Goal: Transaction & Acquisition: Obtain resource

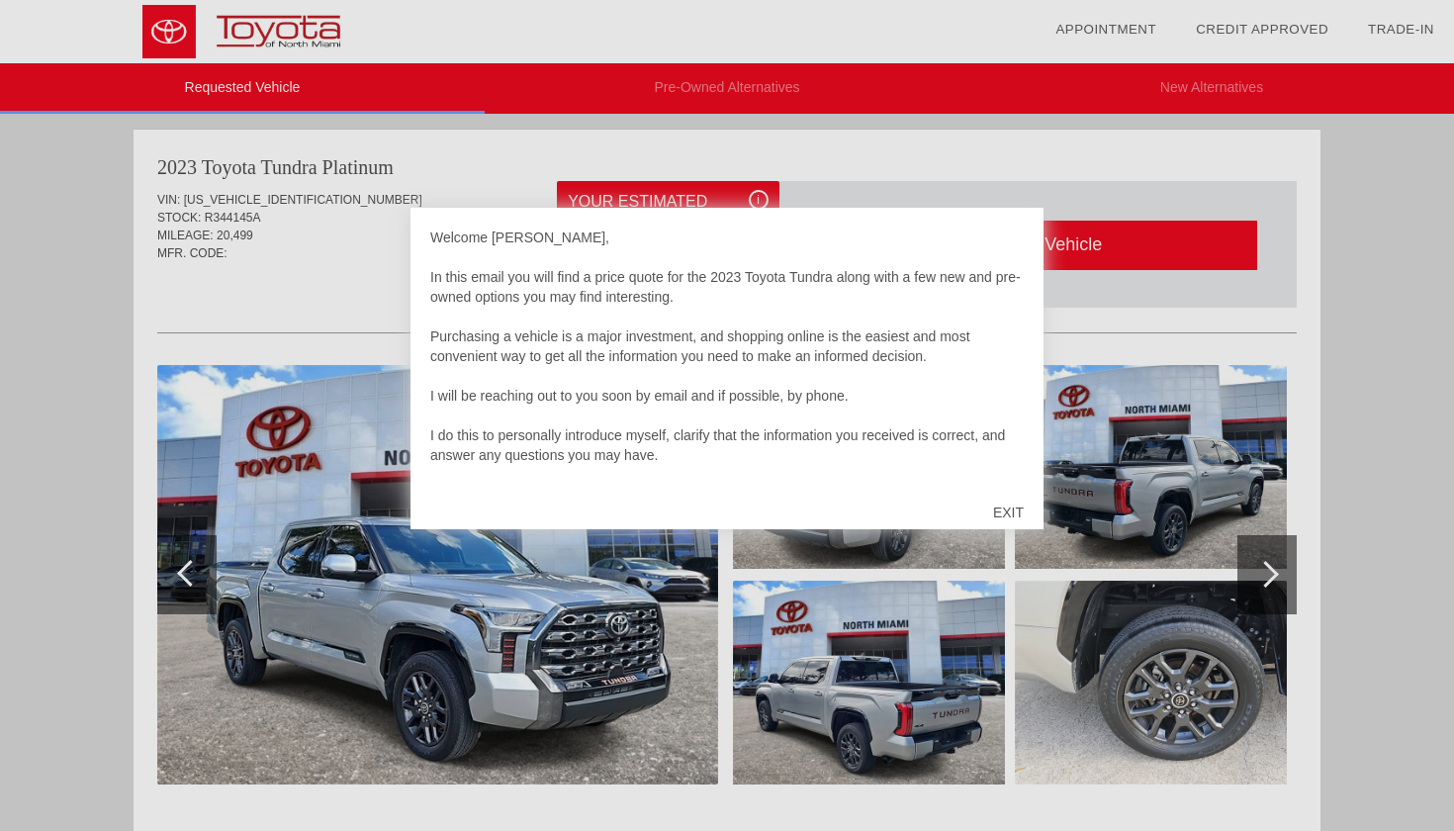
click at [1019, 506] on div "EXIT" at bounding box center [1009, 512] width 70 height 59
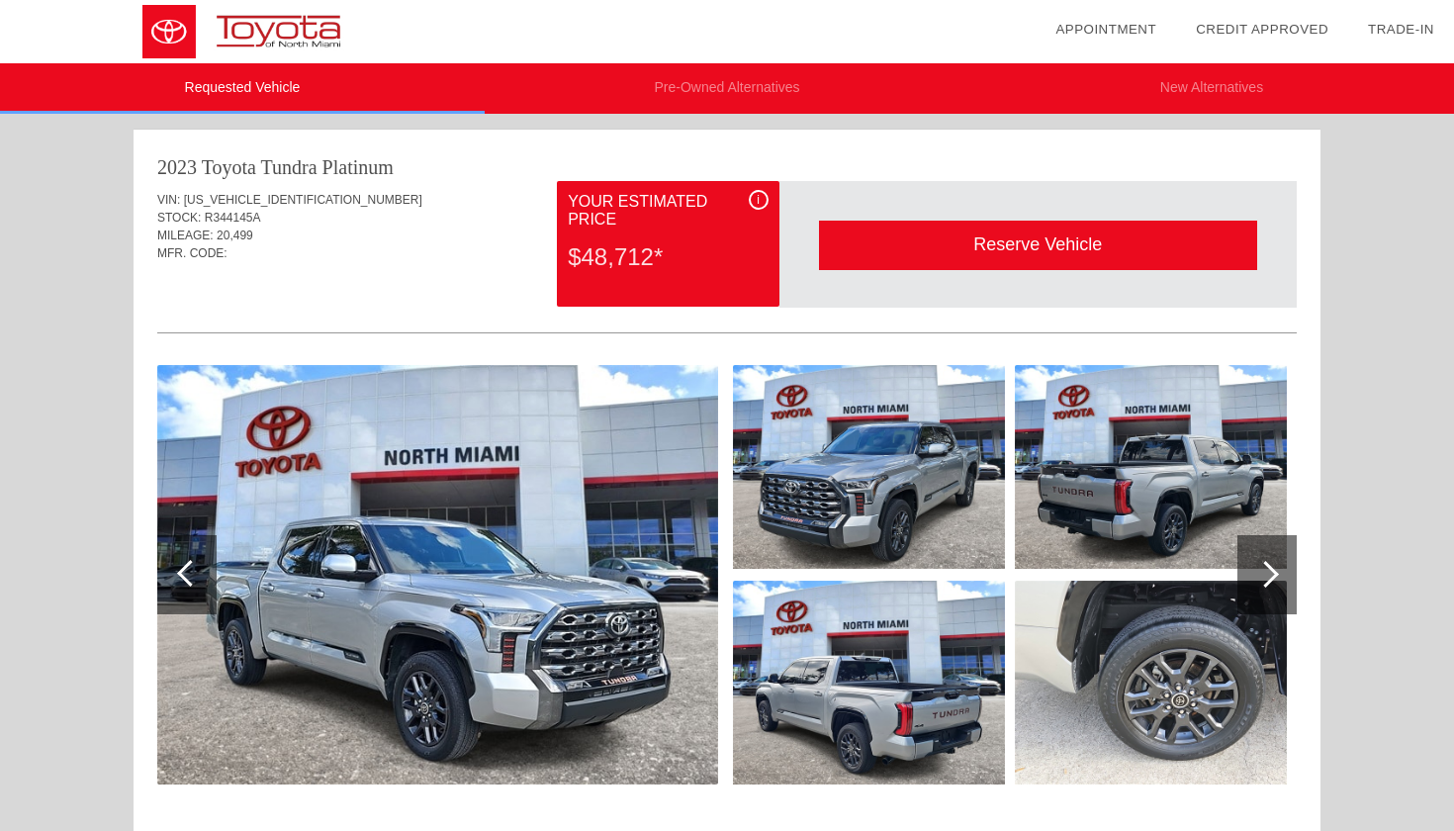
click at [497, 547] on img at bounding box center [437, 575] width 561 height 420
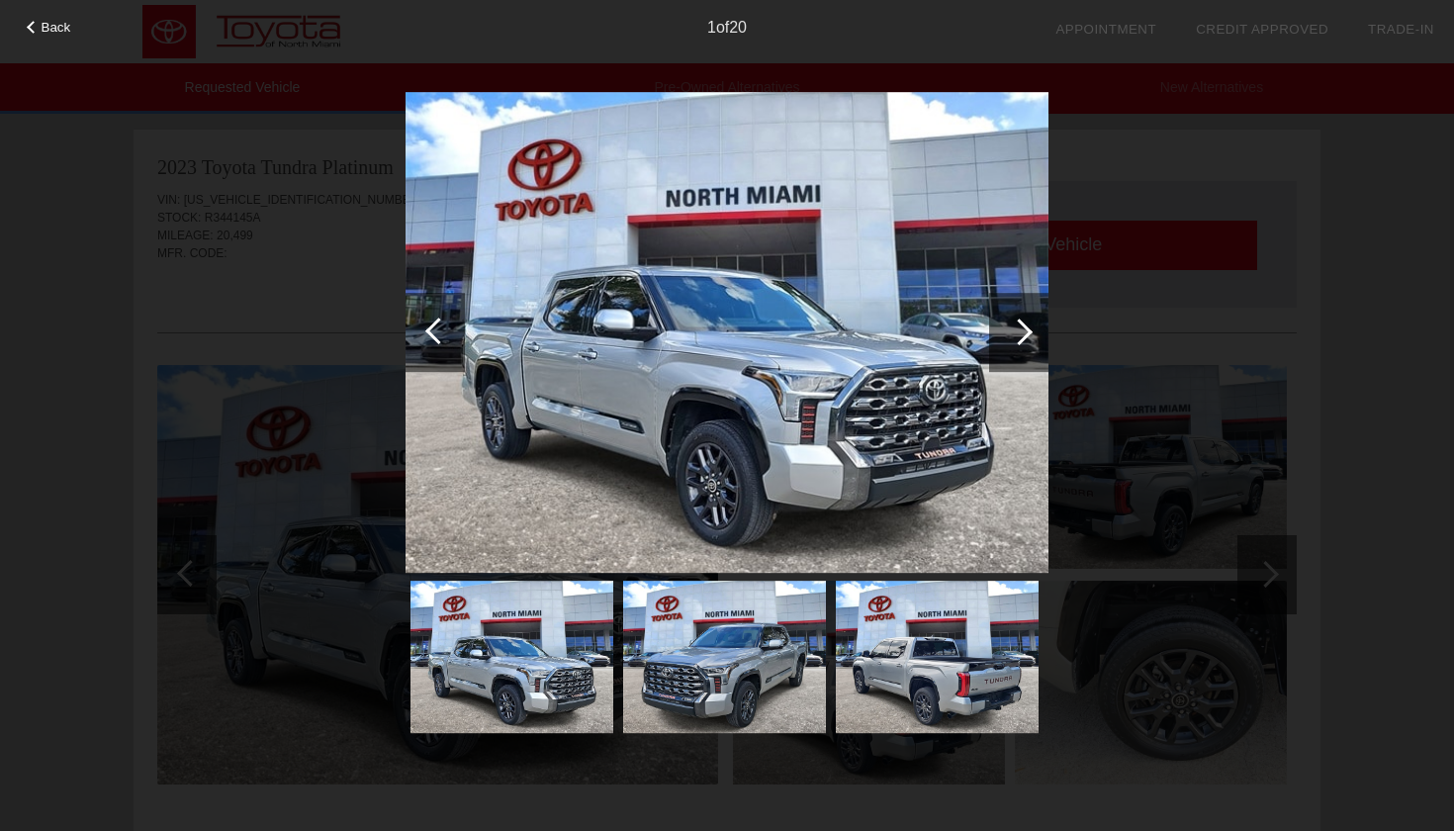
click at [1022, 357] on div at bounding box center [1018, 332] width 59 height 79
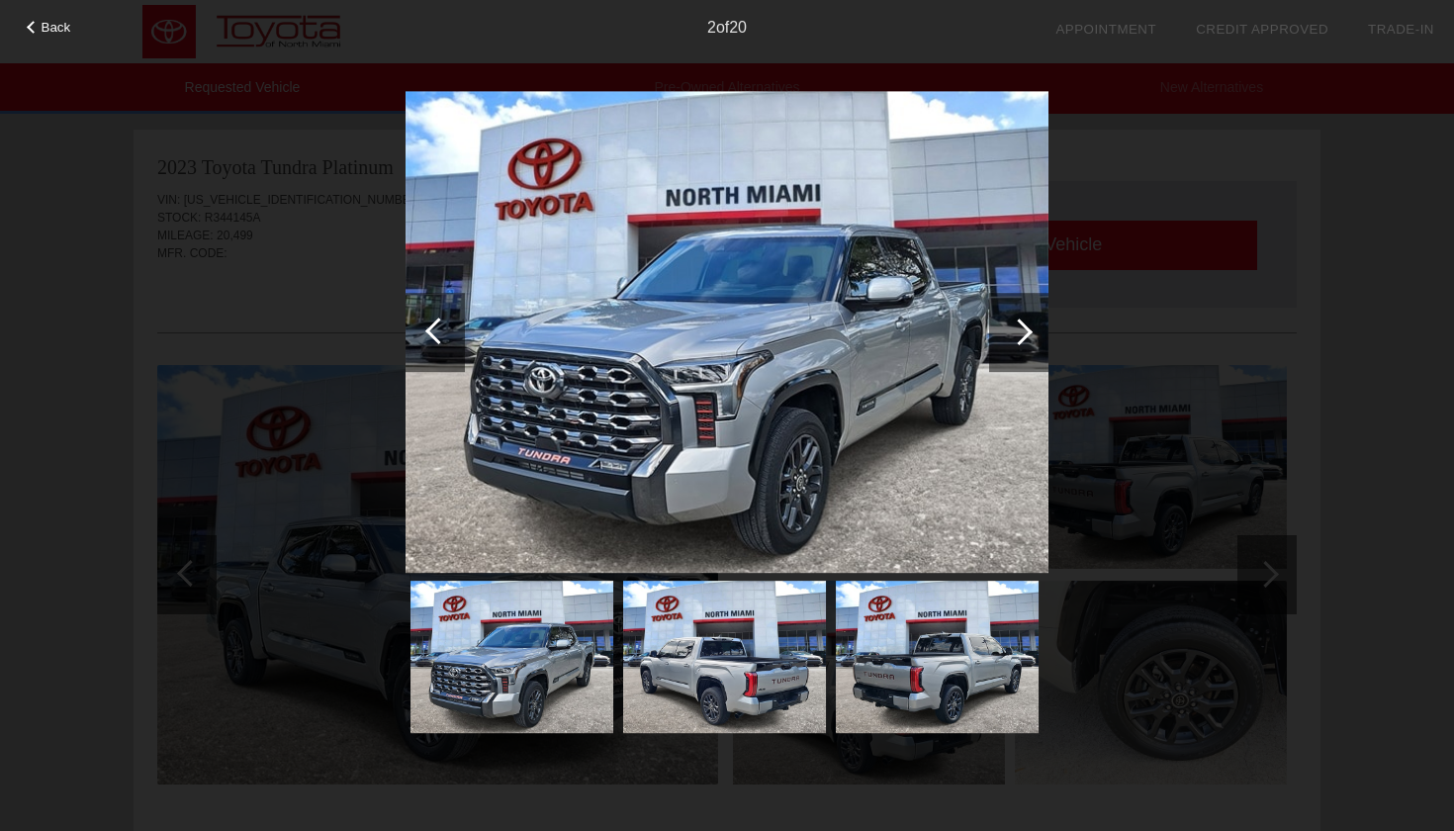
click at [1022, 357] on div at bounding box center [1018, 332] width 59 height 79
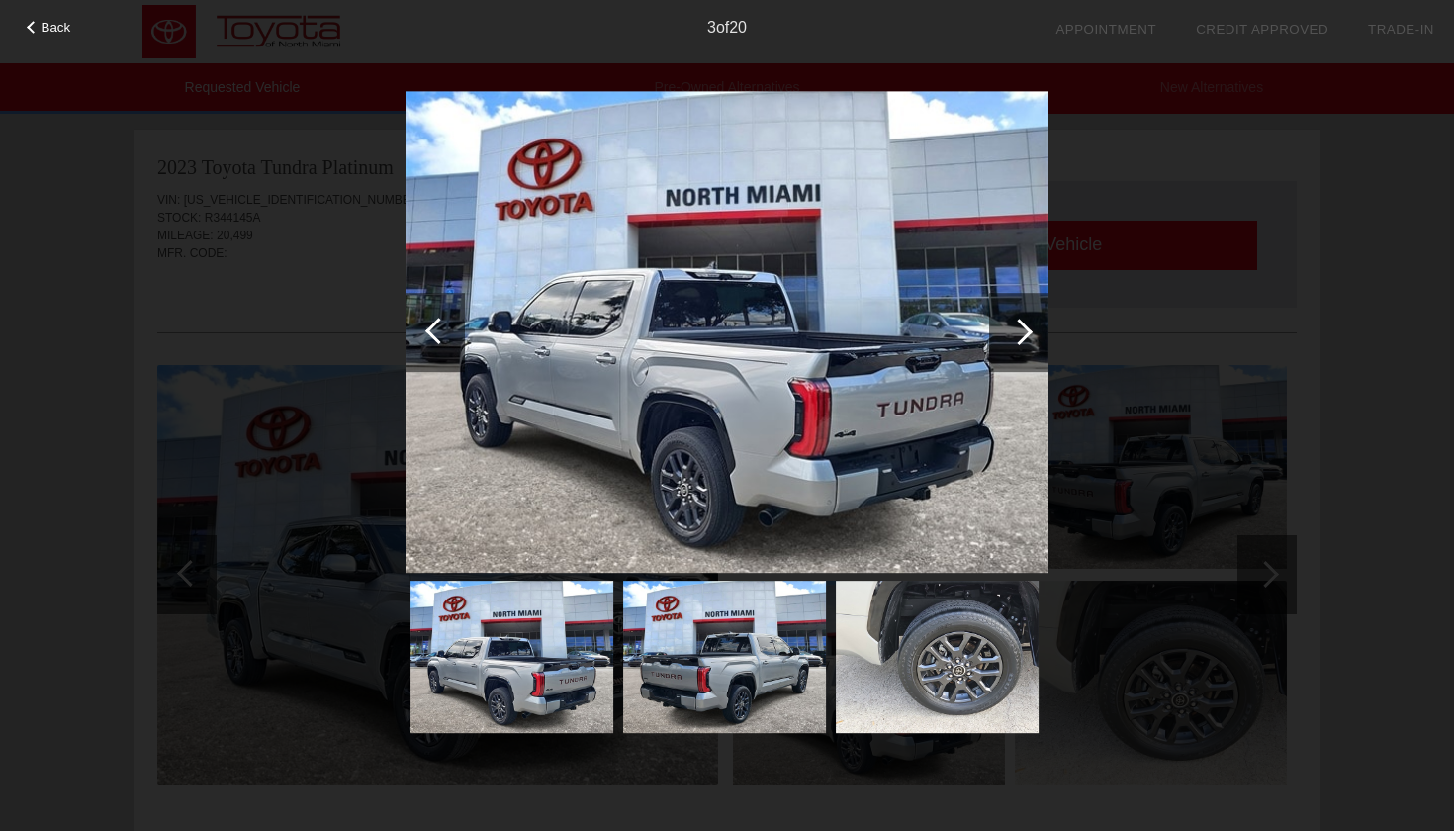
click at [1022, 357] on div at bounding box center [1018, 332] width 59 height 79
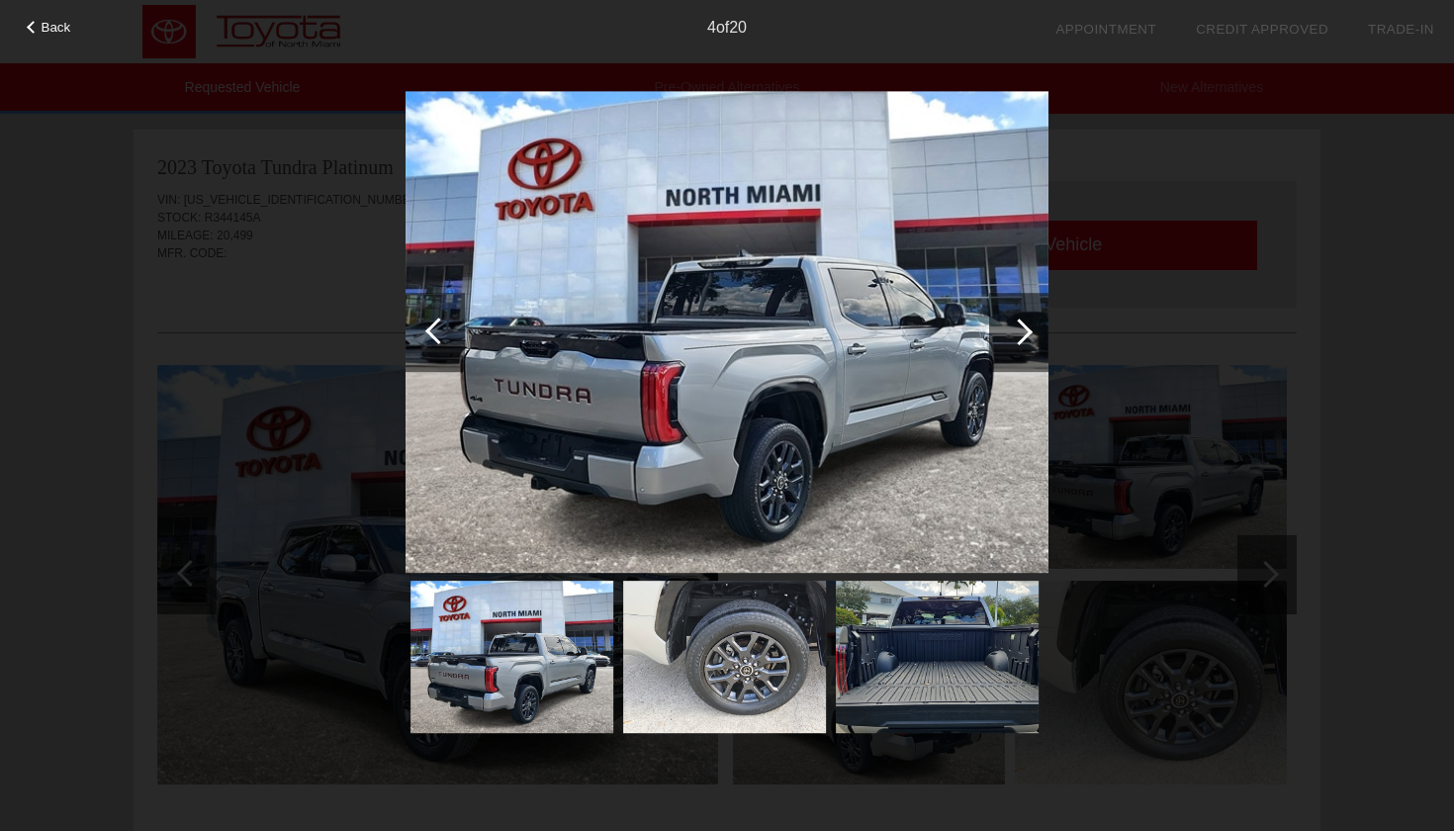
click at [1022, 357] on div at bounding box center [1018, 332] width 59 height 79
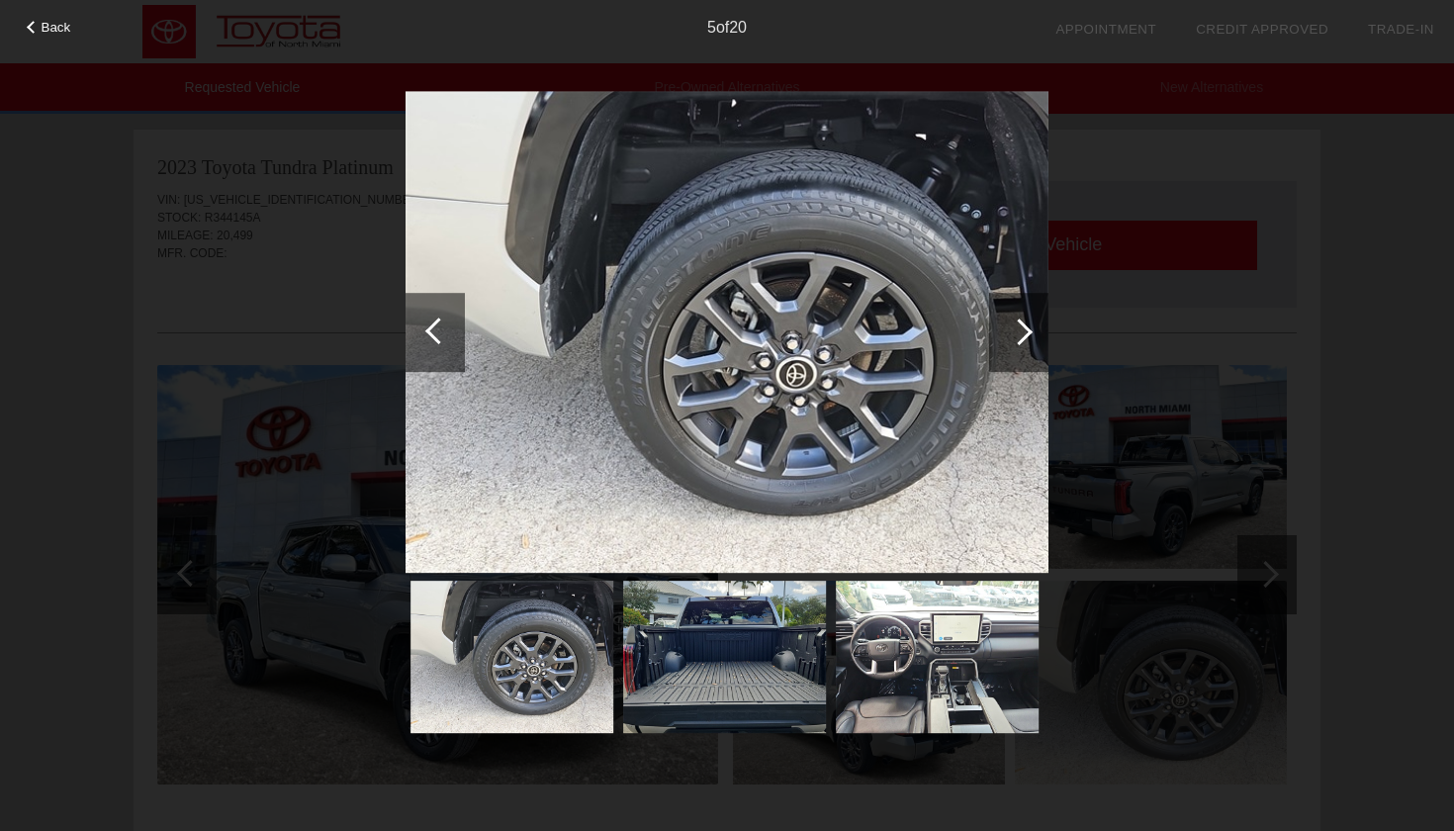
click at [1022, 357] on div at bounding box center [1018, 332] width 59 height 79
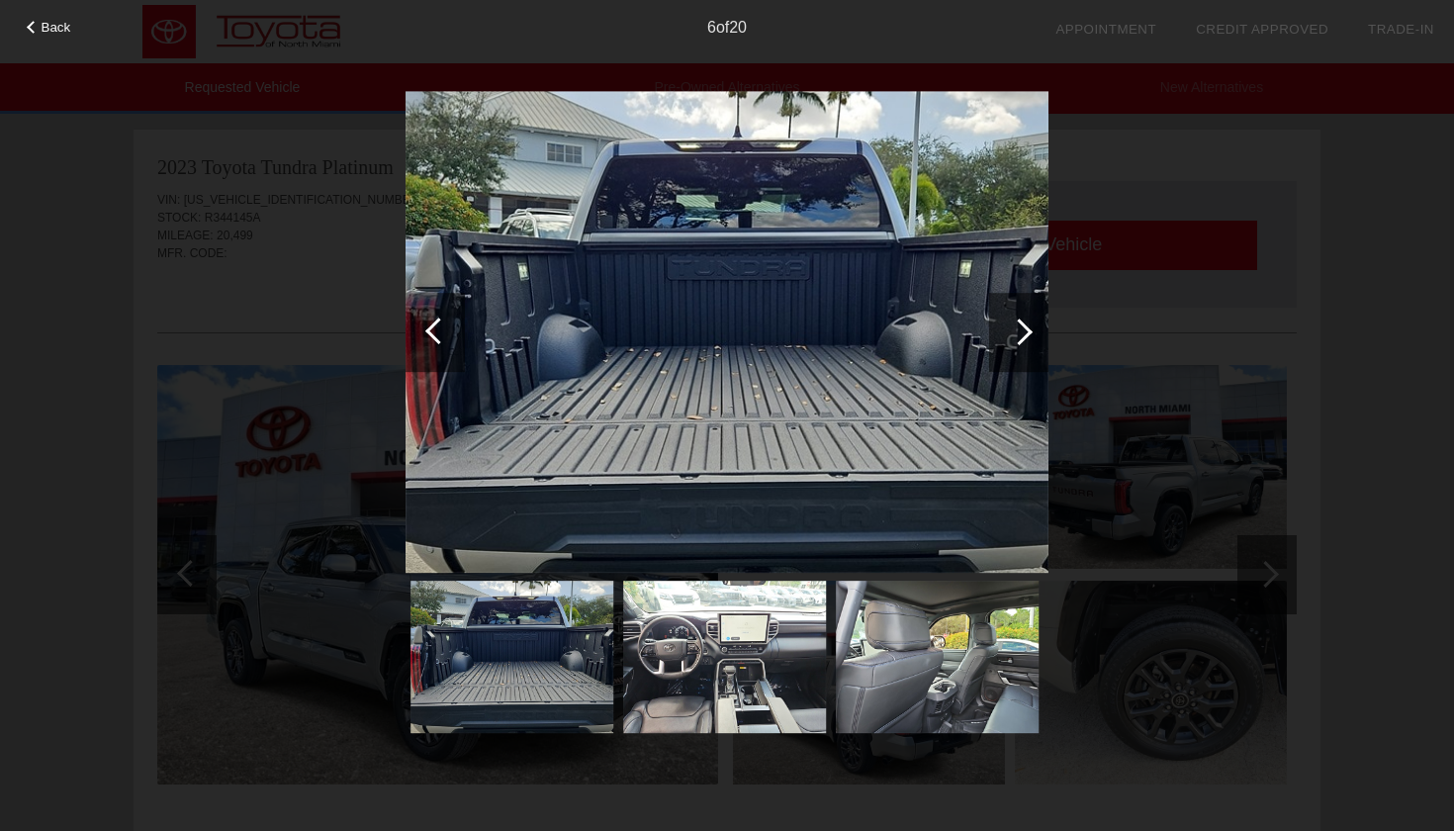
click at [1022, 357] on div at bounding box center [1018, 332] width 59 height 79
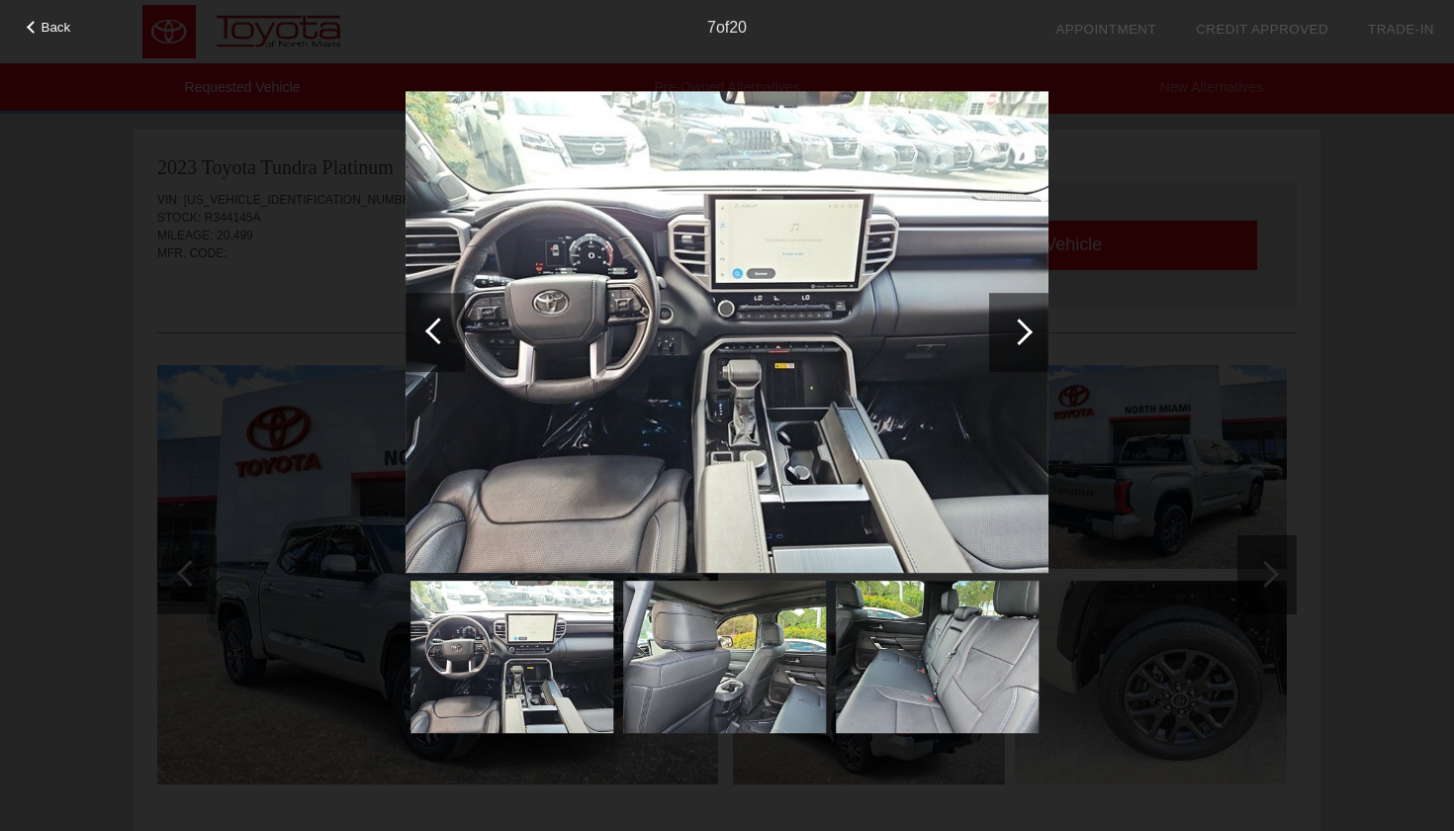
click at [1022, 357] on div at bounding box center [1018, 332] width 59 height 79
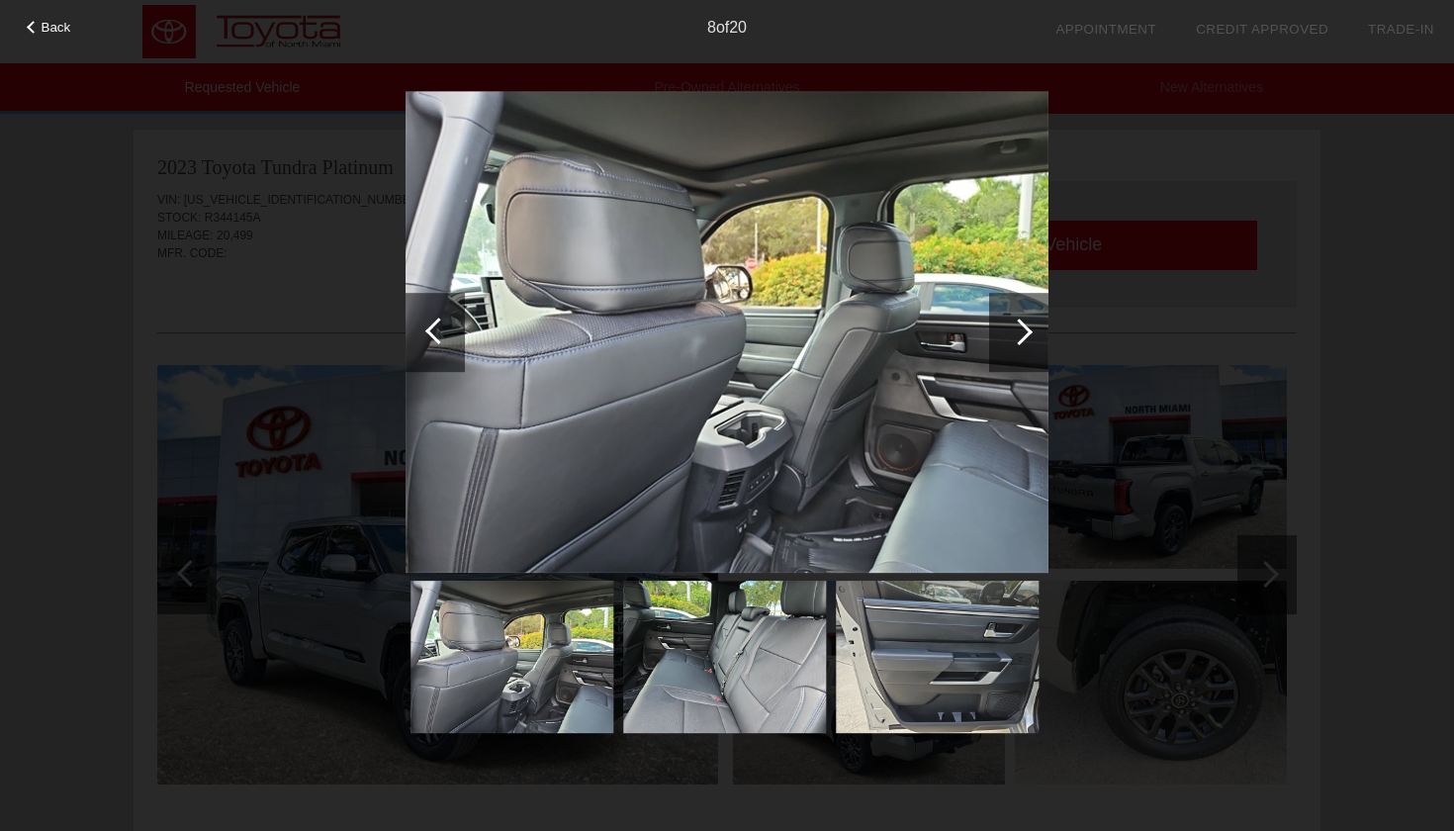
click at [423, 322] on div at bounding box center [435, 332] width 59 height 79
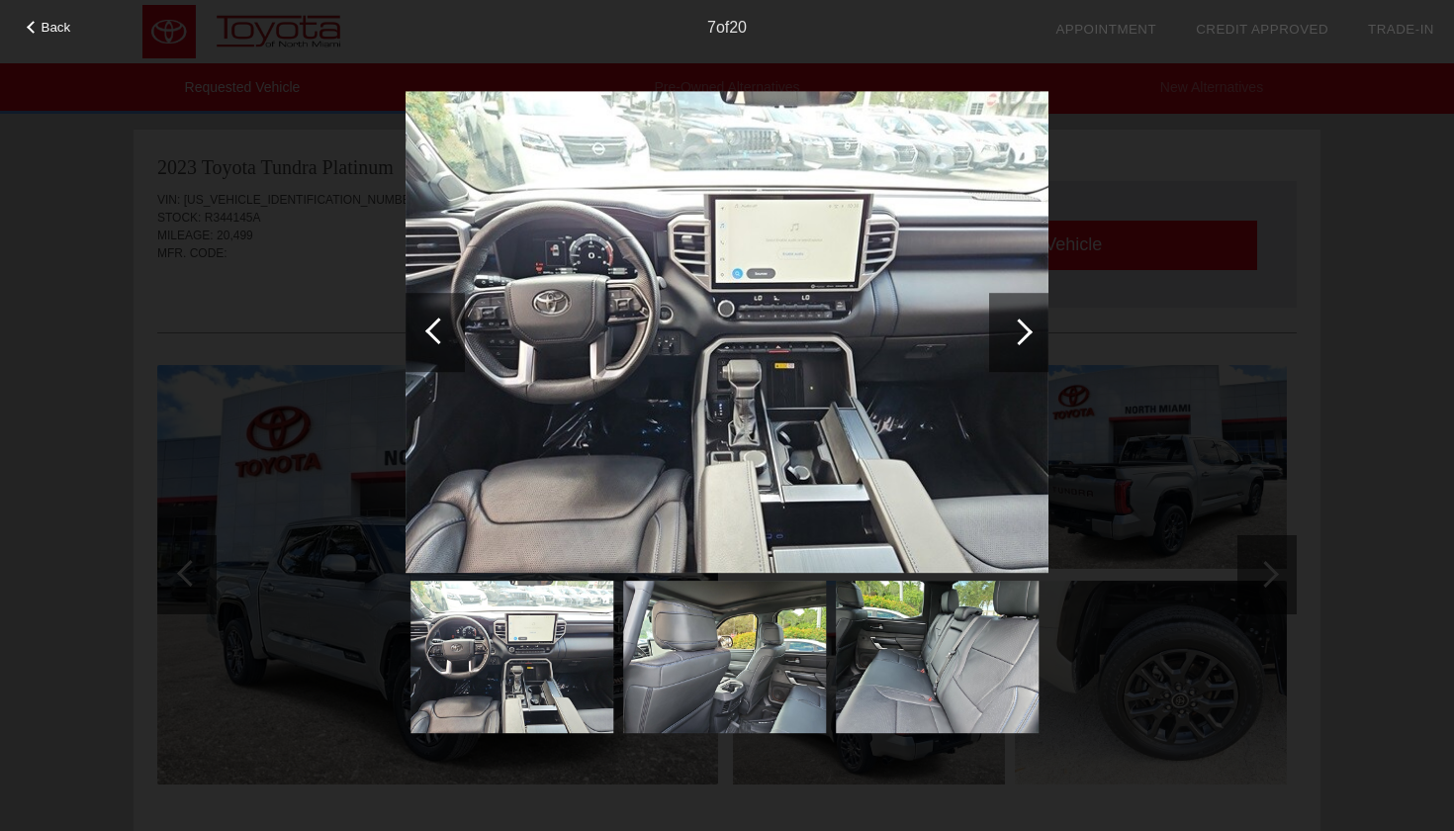
click at [1019, 339] on div at bounding box center [1019, 332] width 27 height 27
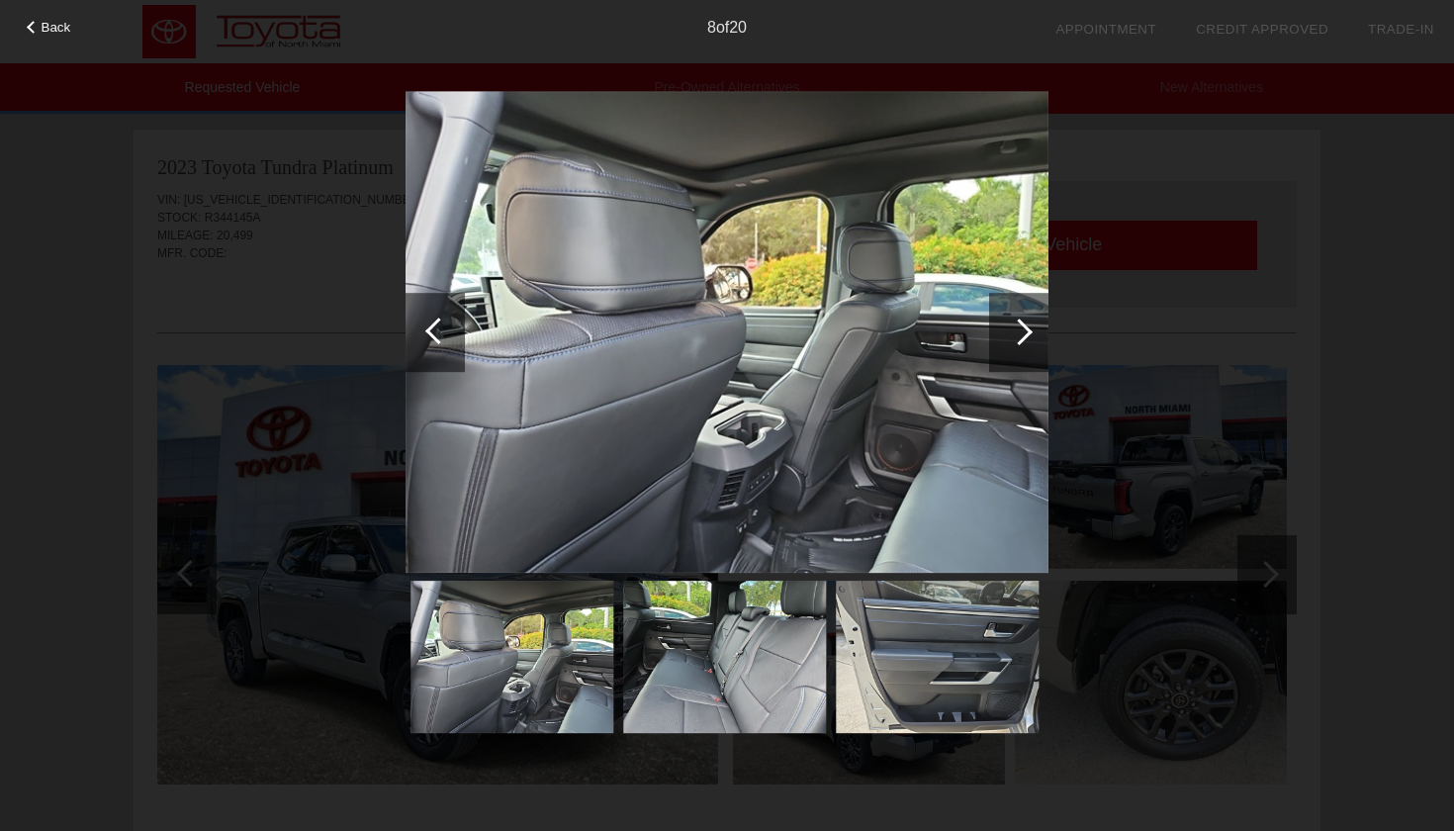
click at [1019, 339] on div at bounding box center [1019, 332] width 27 height 27
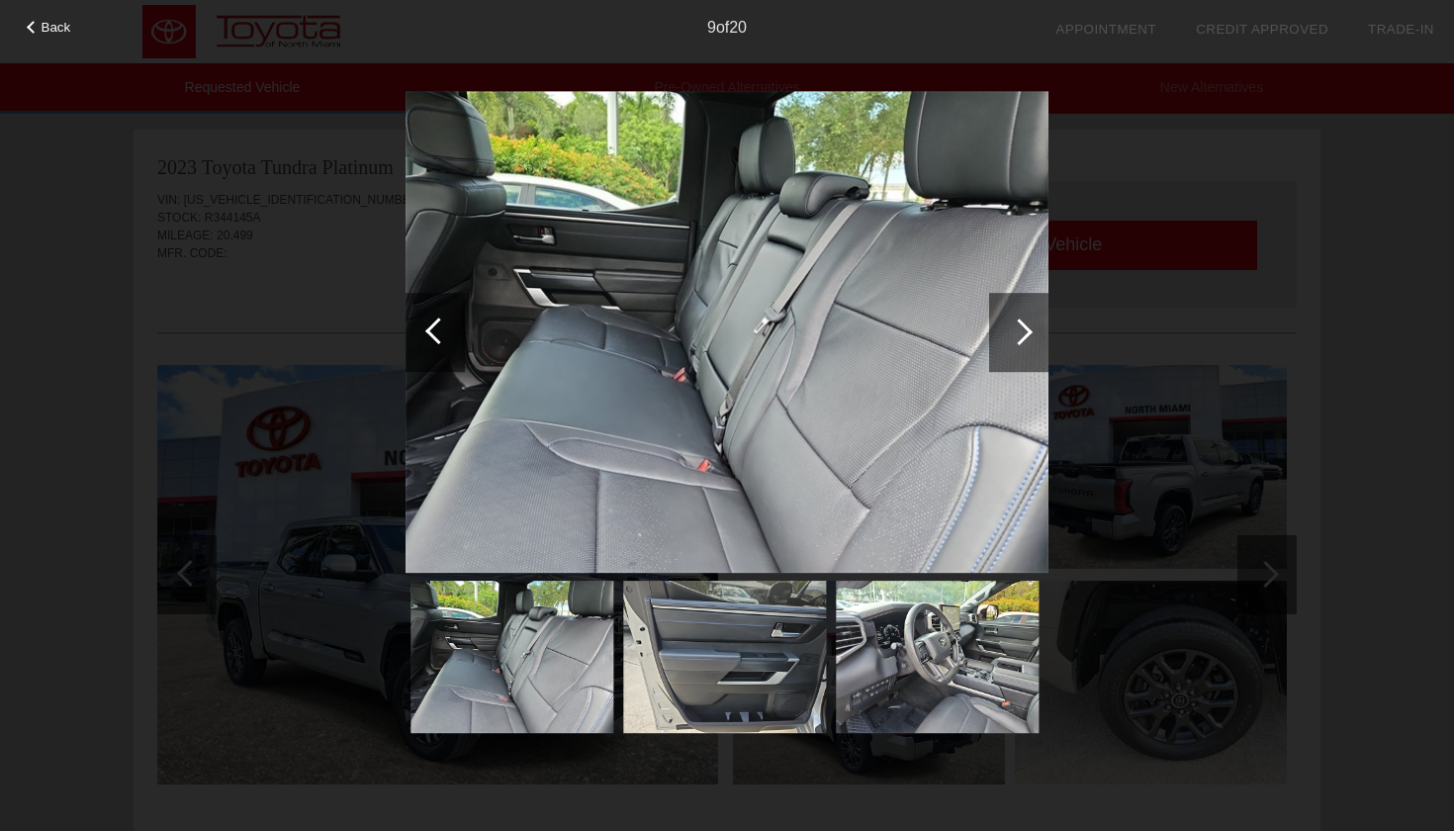
click at [1019, 339] on div at bounding box center [1019, 332] width 27 height 27
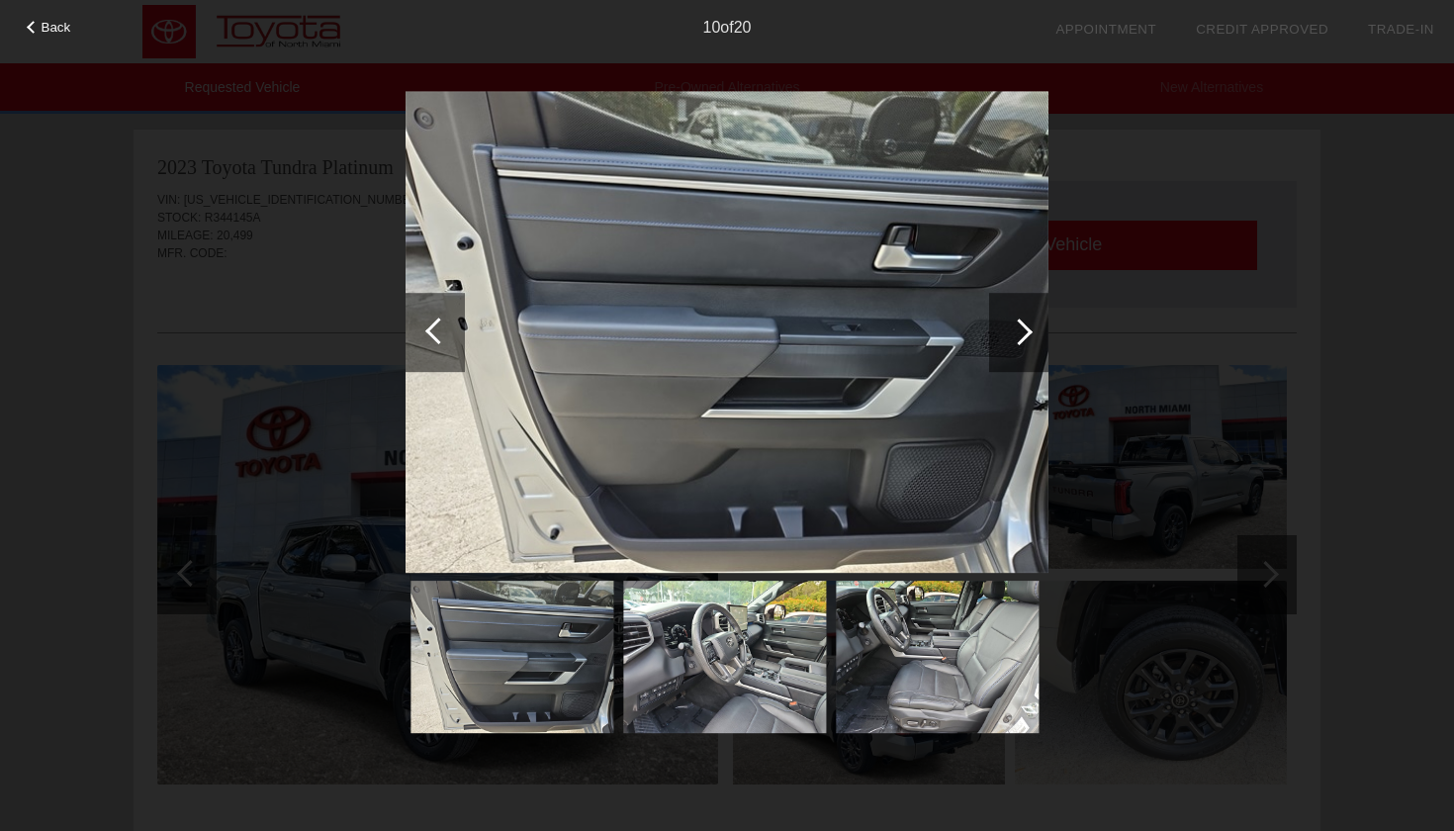
click at [1019, 339] on div at bounding box center [1019, 332] width 27 height 27
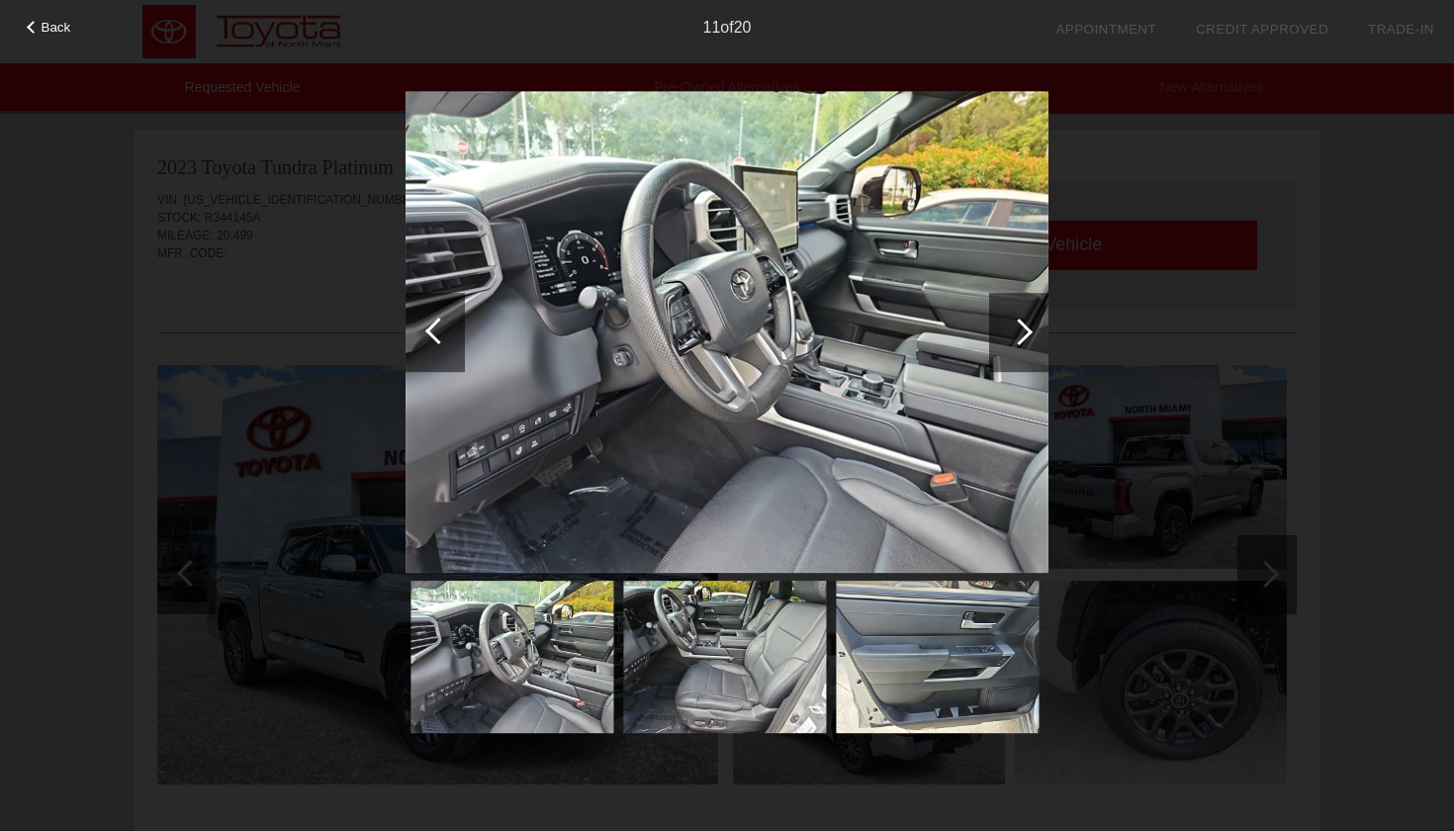
click at [1019, 339] on div at bounding box center [1019, 332] width 27 height 27
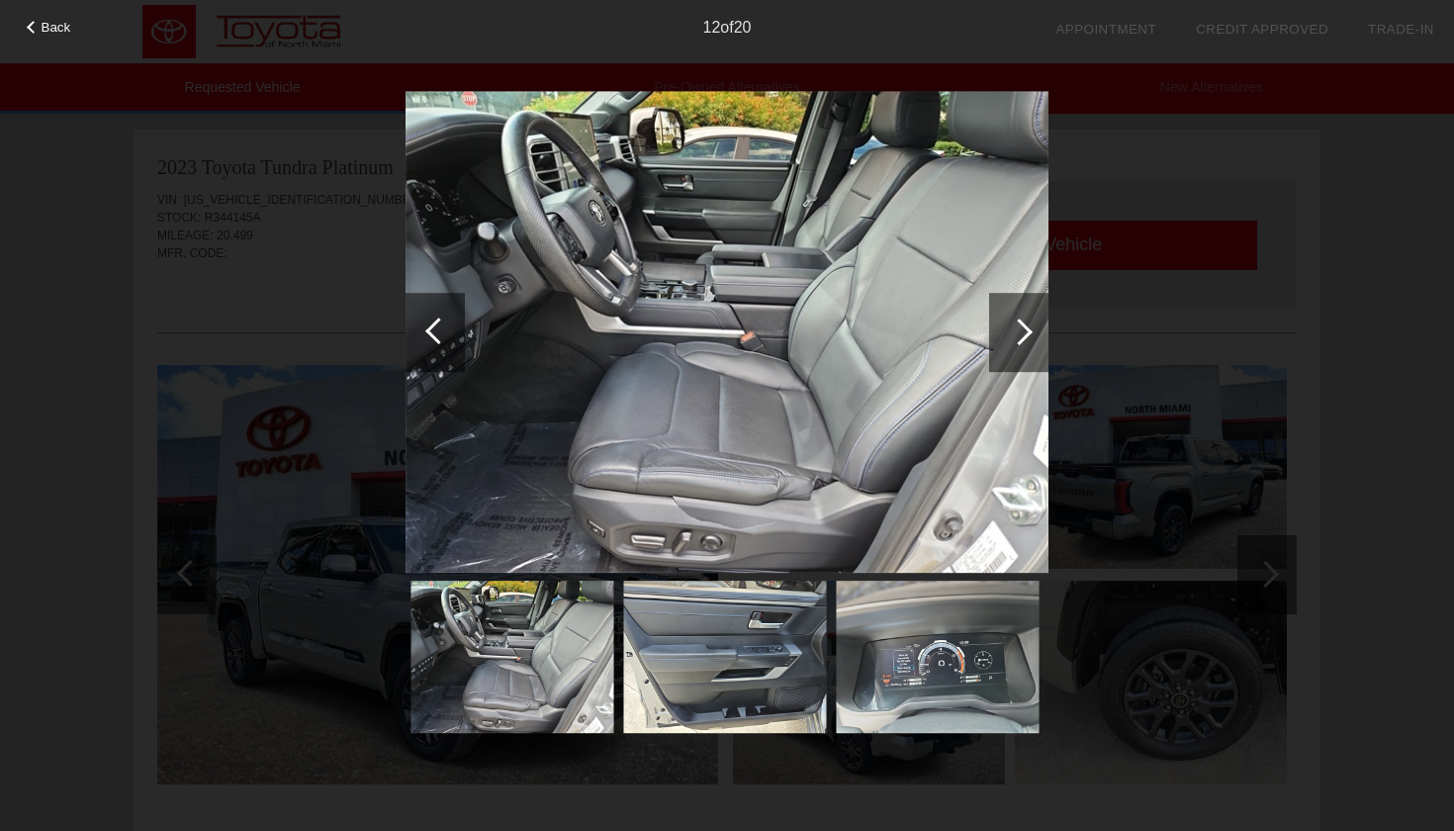
click at [1379, 198] on div "Back 12 of 20" at bounding box center [727, 415] width 1454 height 831
click at [1, 38] on div "12 of 20" at bounding box center [727, 20] width 1454 height 40
click at [31, 37] on div "12 of 20" at bounding box center [727, 20] width 1454 height 40
click at [36, 30] on div at bounding box center [33, 27] width 13 height 13
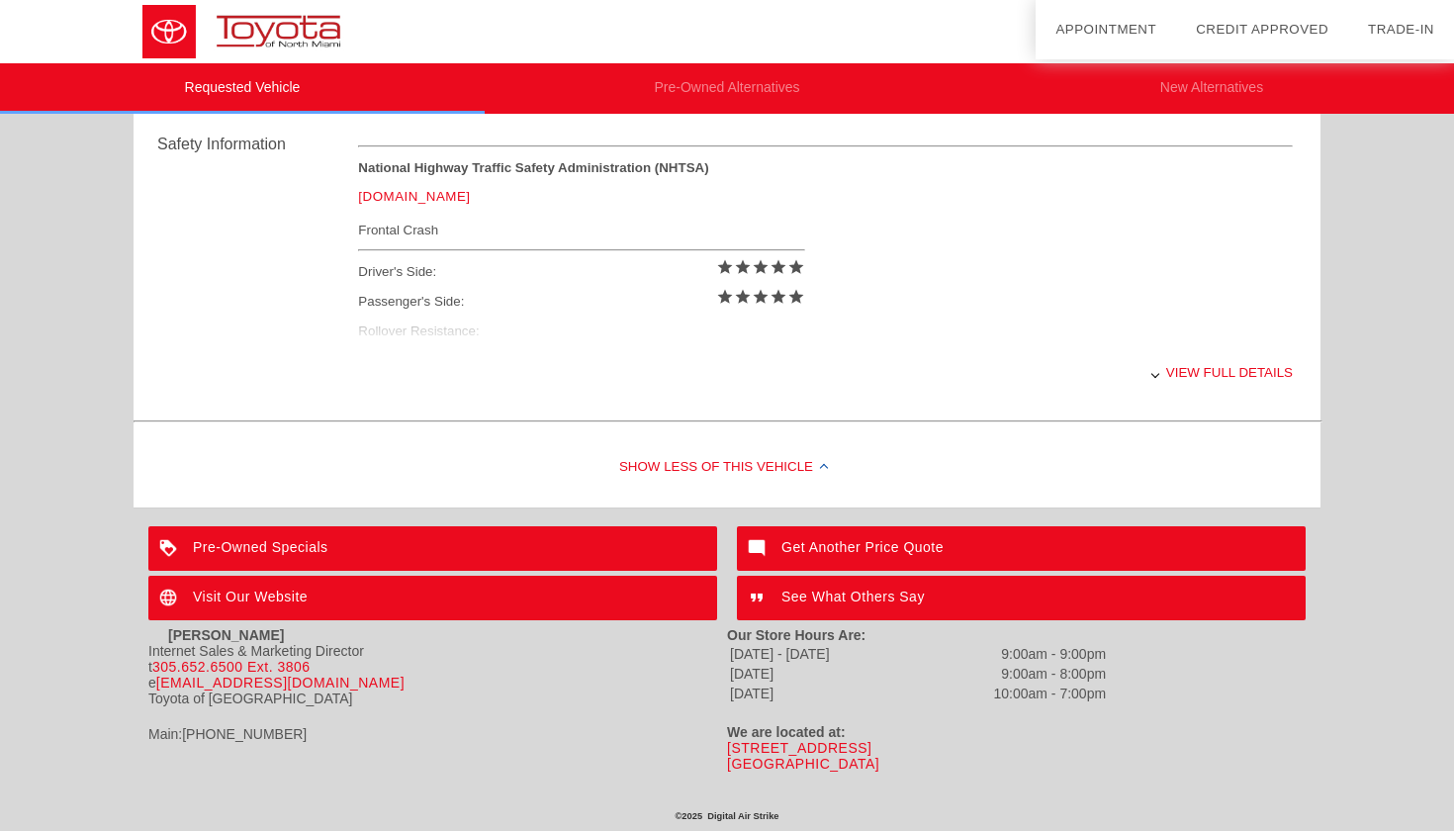
scroll to position [817, 0]
click at [490, 557] on div "Pre-Owned Specials" at bounding box center [432, 548] width 569 height 45
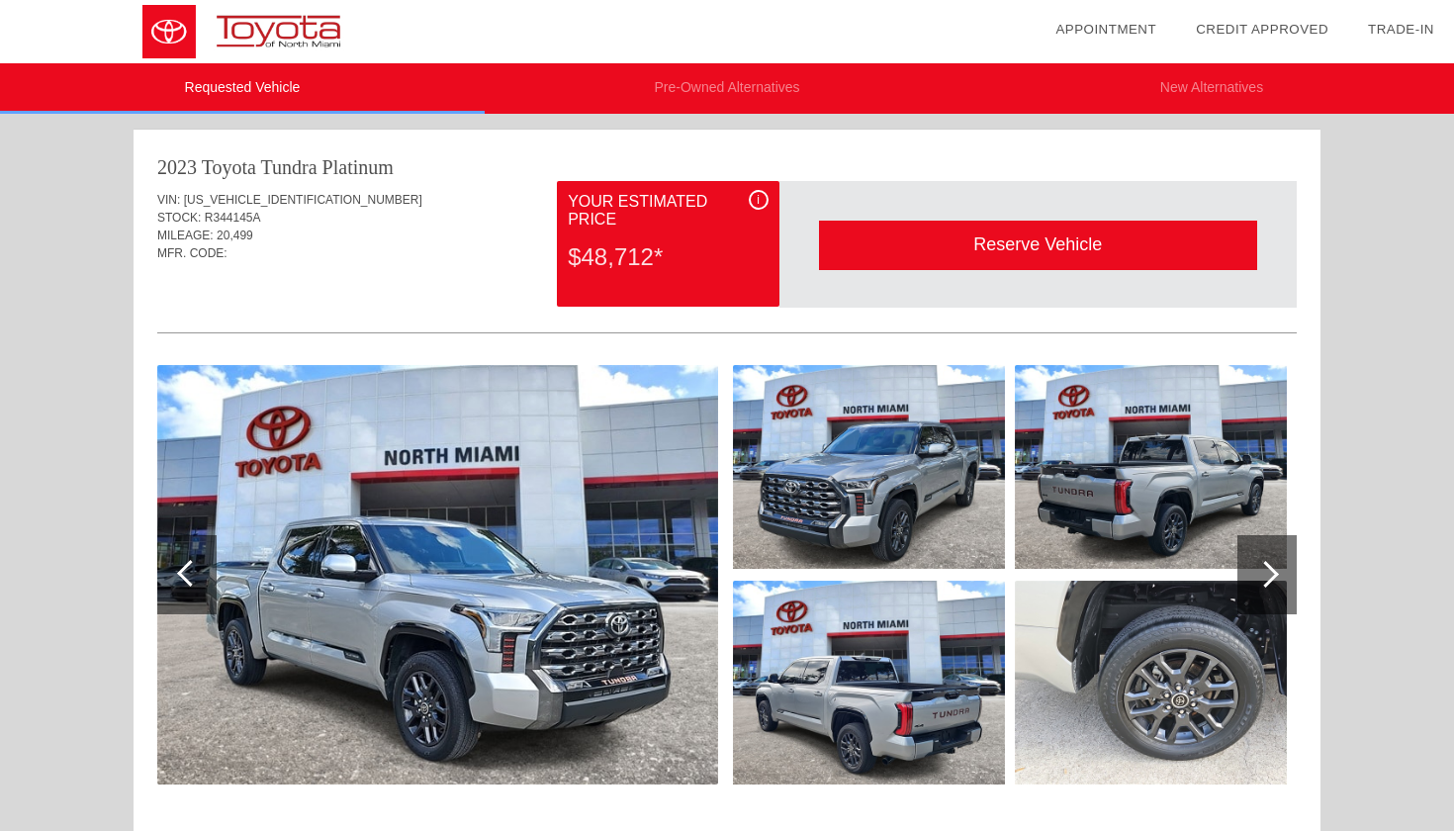
scroll to position [0, 0]
click at [1030, 260] on div "Reserve Vehicle" at bounding box center [1038, 245] width 438 height 48
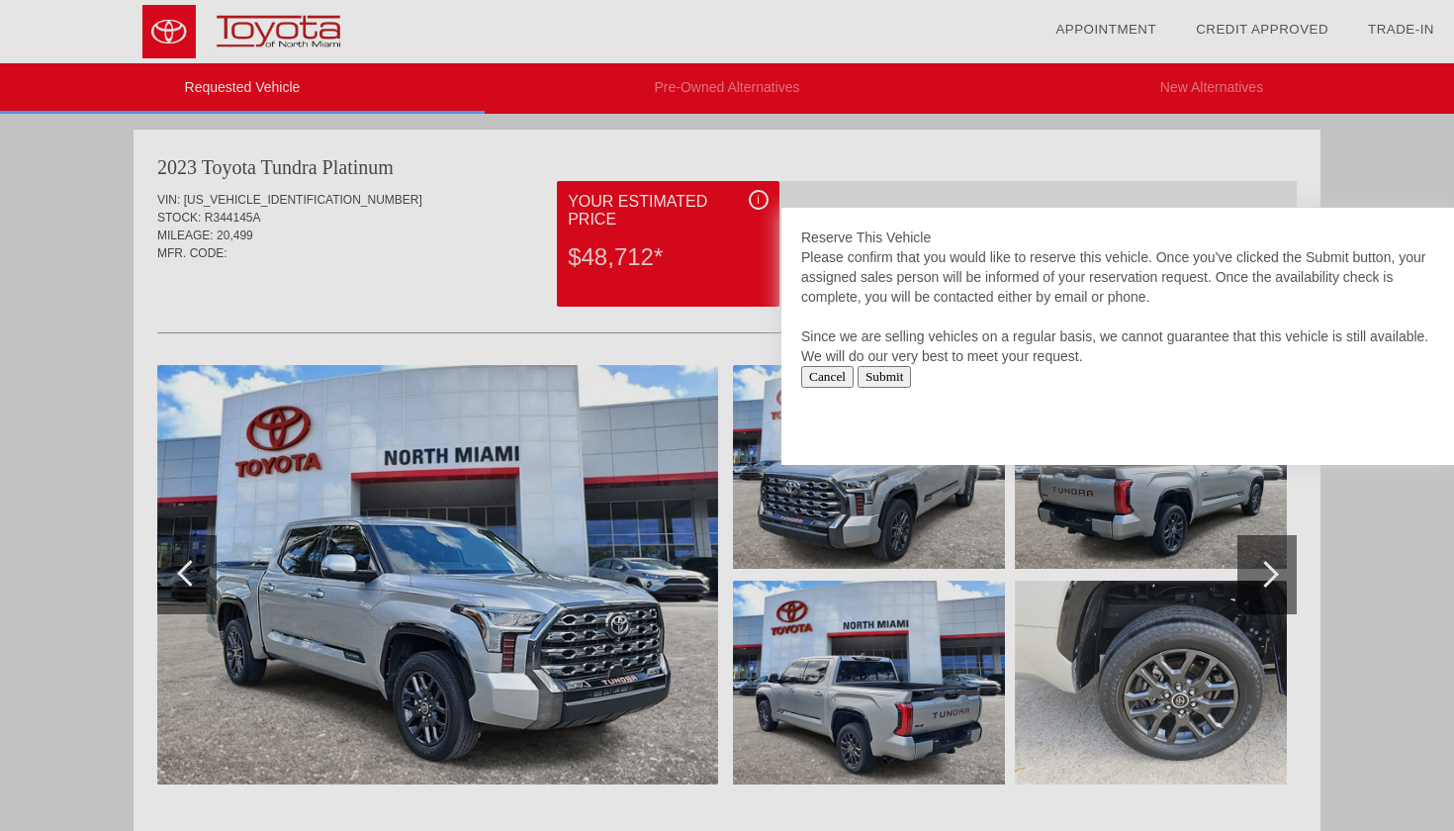
click at [407, 585] on div at bounding box center [727, 415] width 1454 height 831
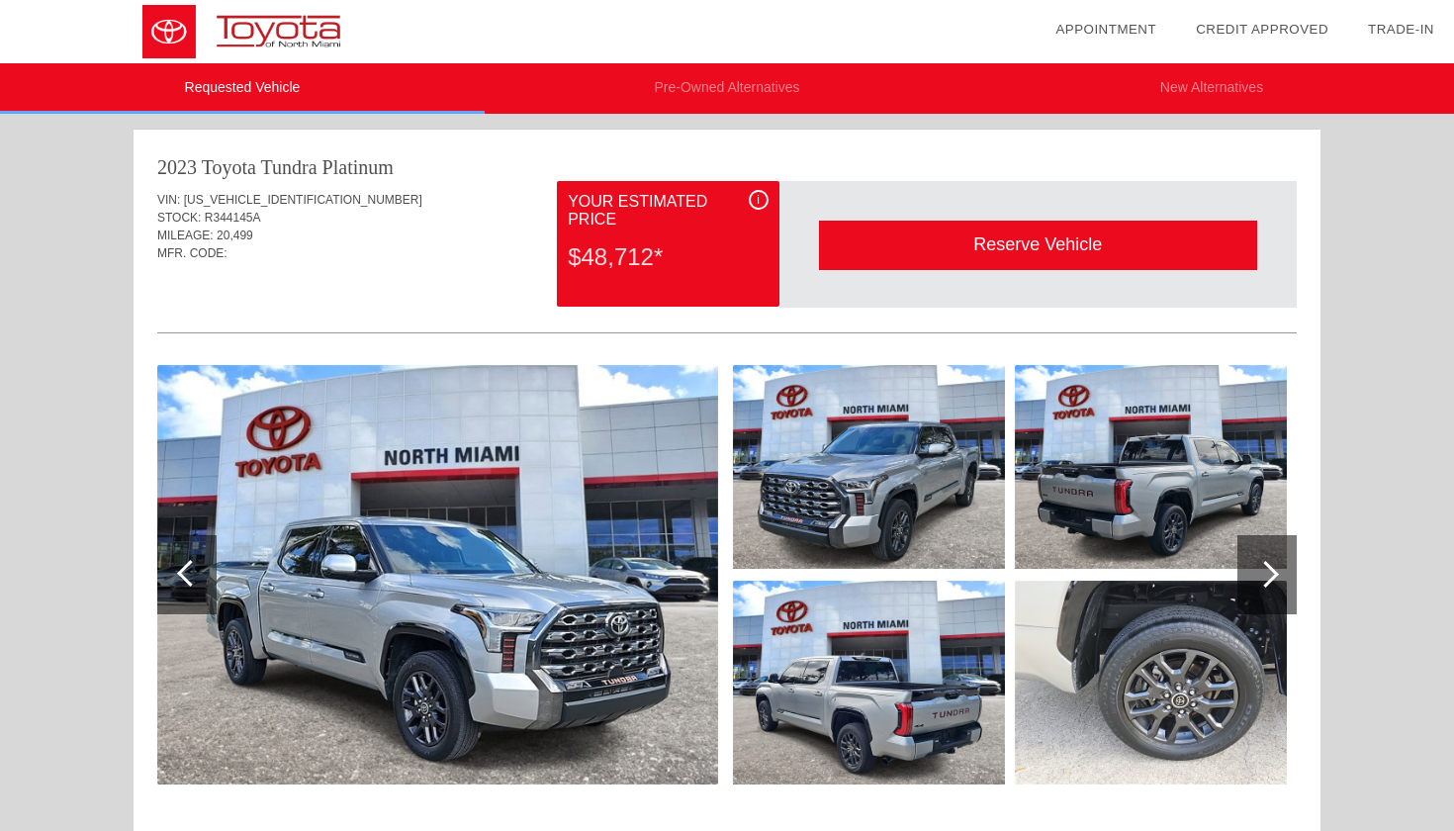
click at [407, 585] on img at bounding box center [437, 575] width 561 height 420
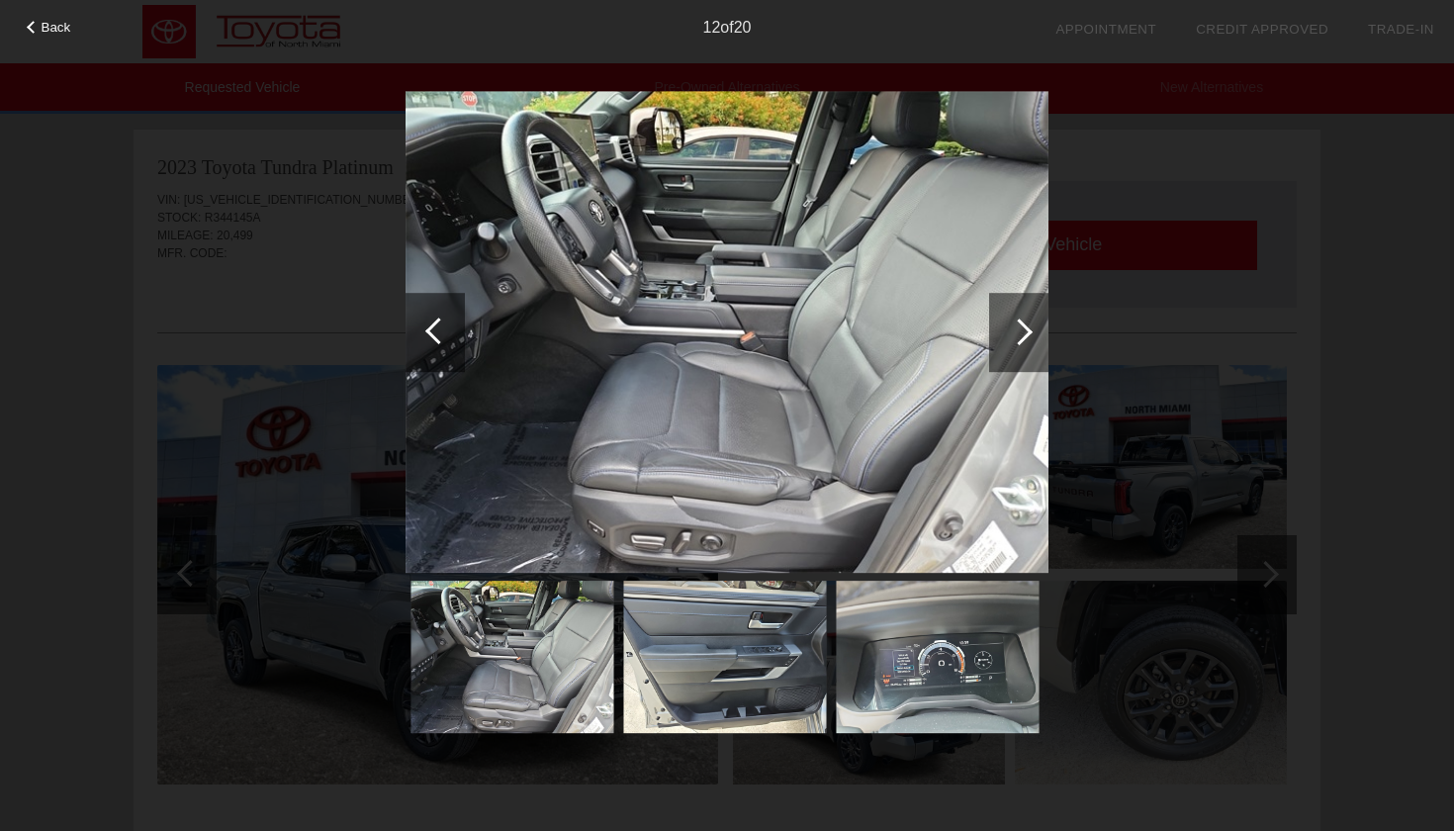
click at [1041, 340] on div at bounding box center [1018, 332] width 59 height 79
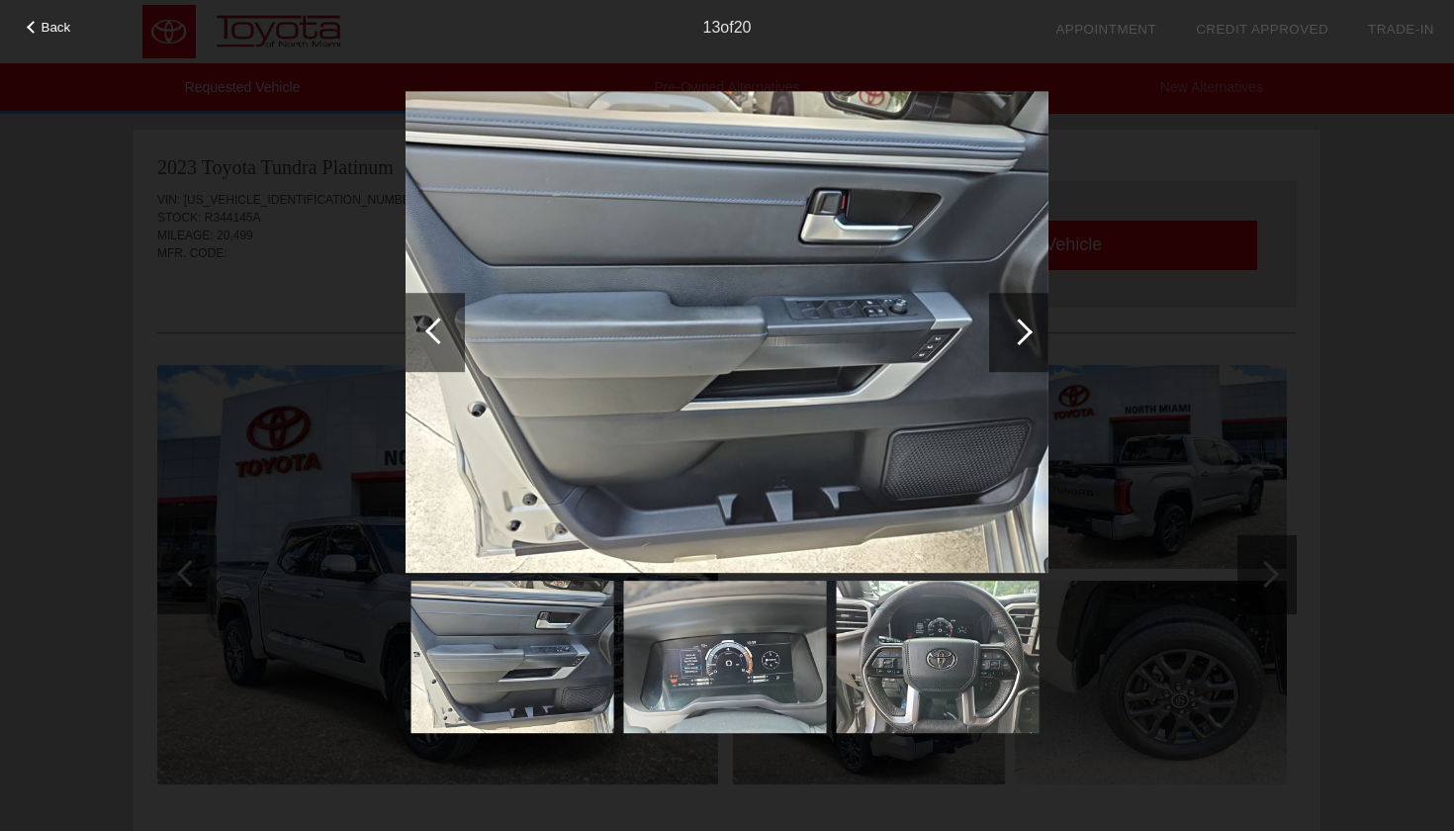
click at [1032, 345] on div at bounding box center [1018, 332] width 59 height 79
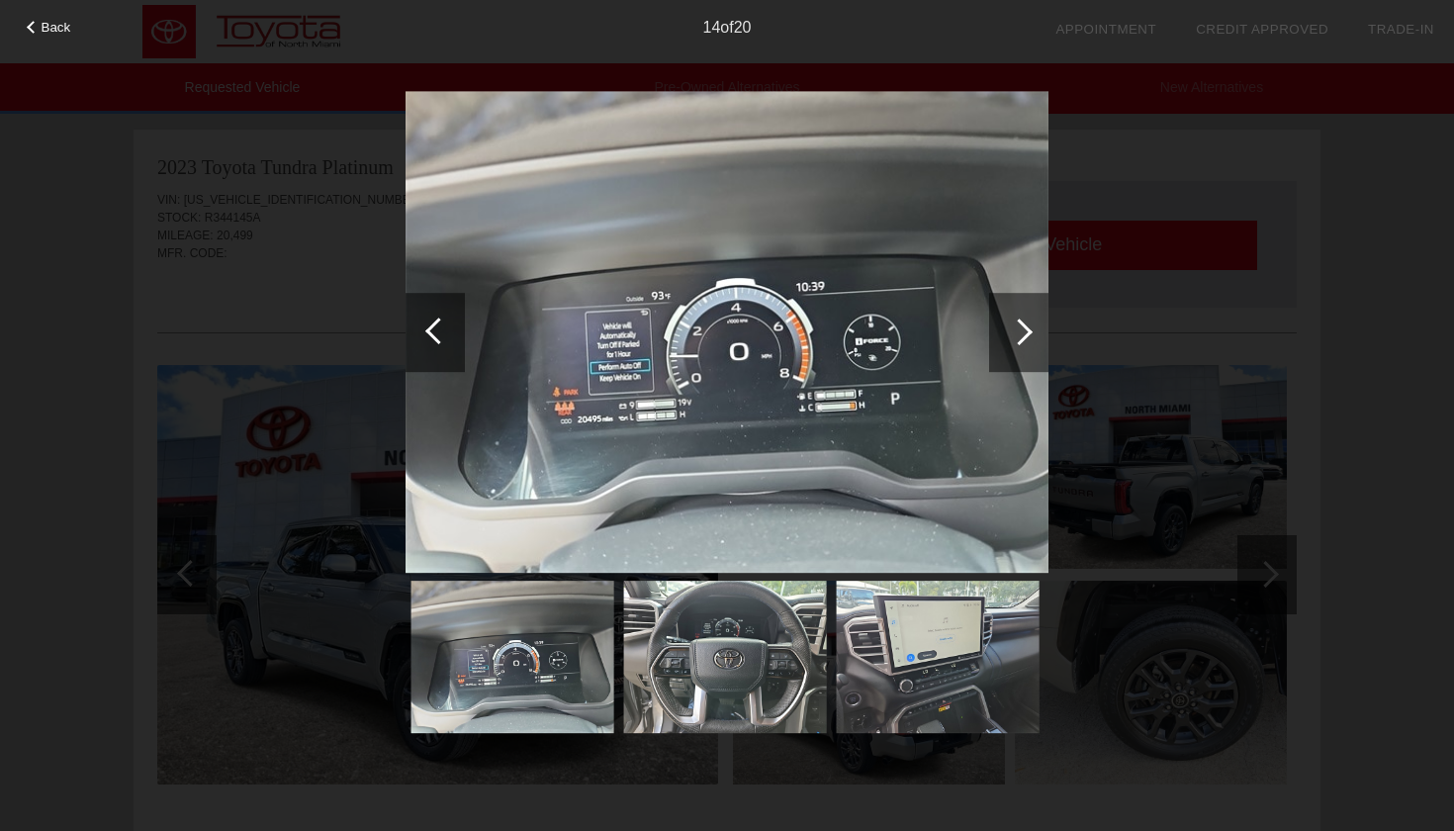
click at [1032, 345] on div at bounding box center [1018, 332] width 59 height 79
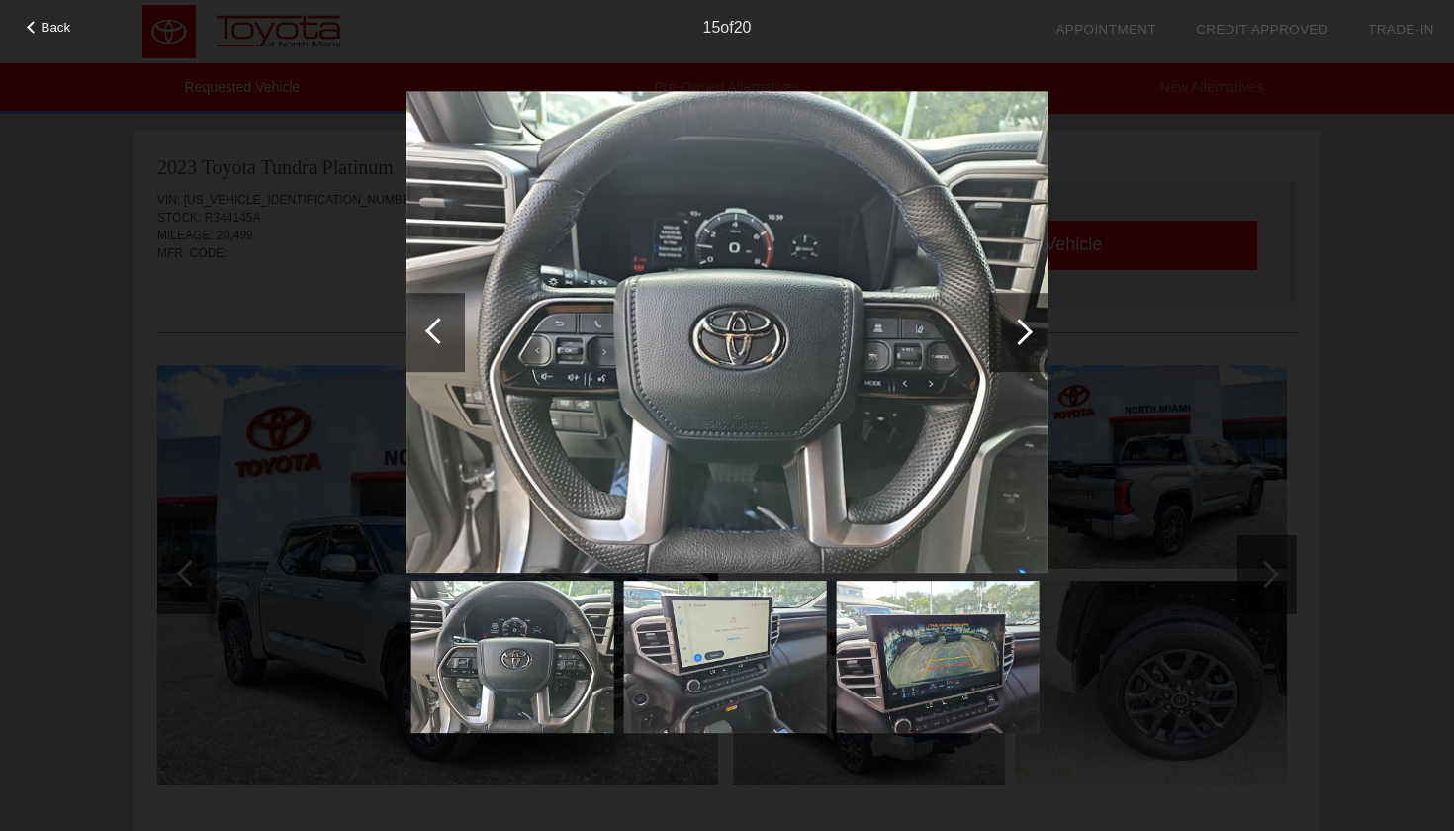
click at [1032, 345] on div at bounding box center [1018, 332] width 59 height 79
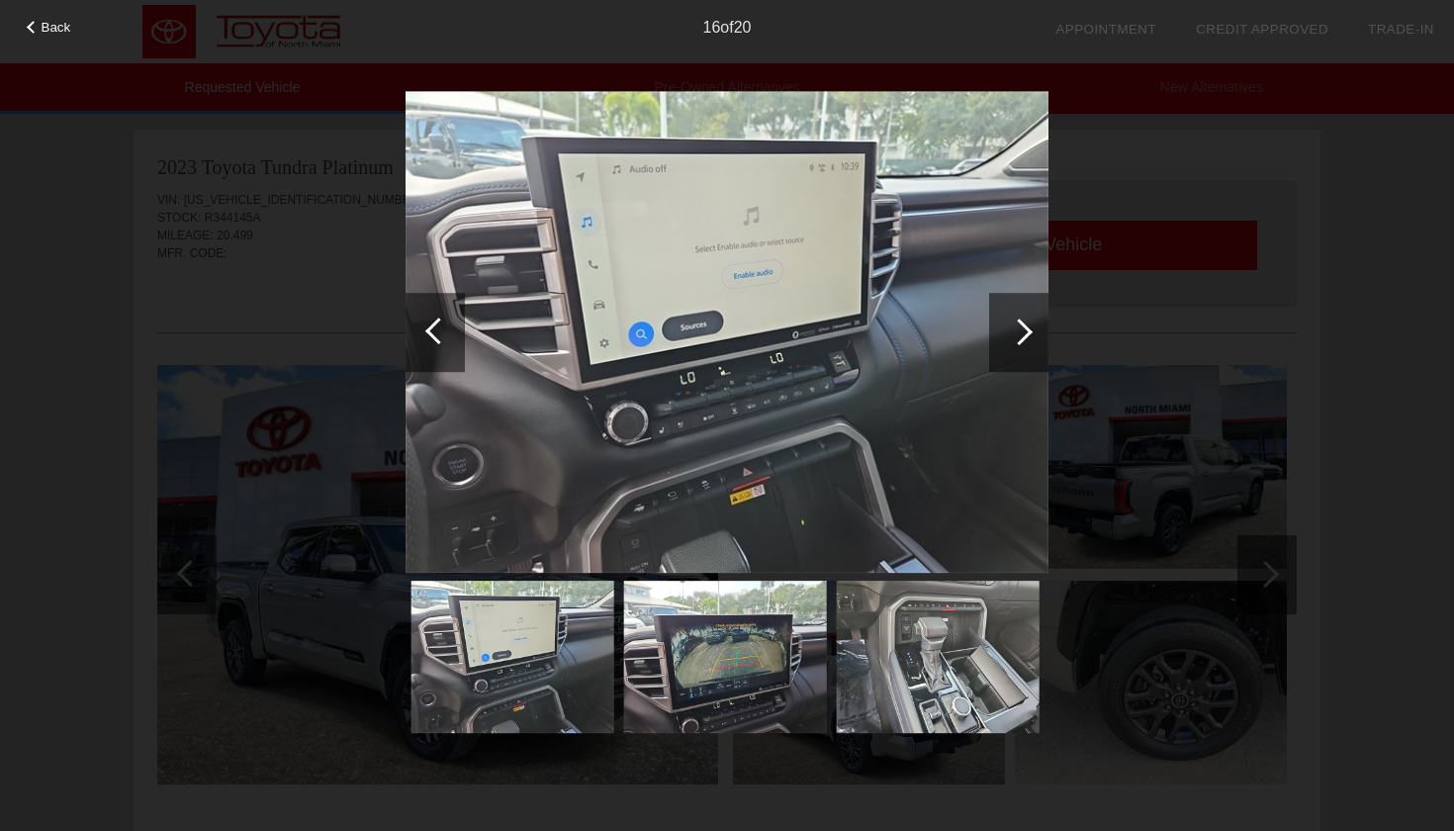
click at [1032, 345] on div at bounding box center [1018, 332] width 59 height 79
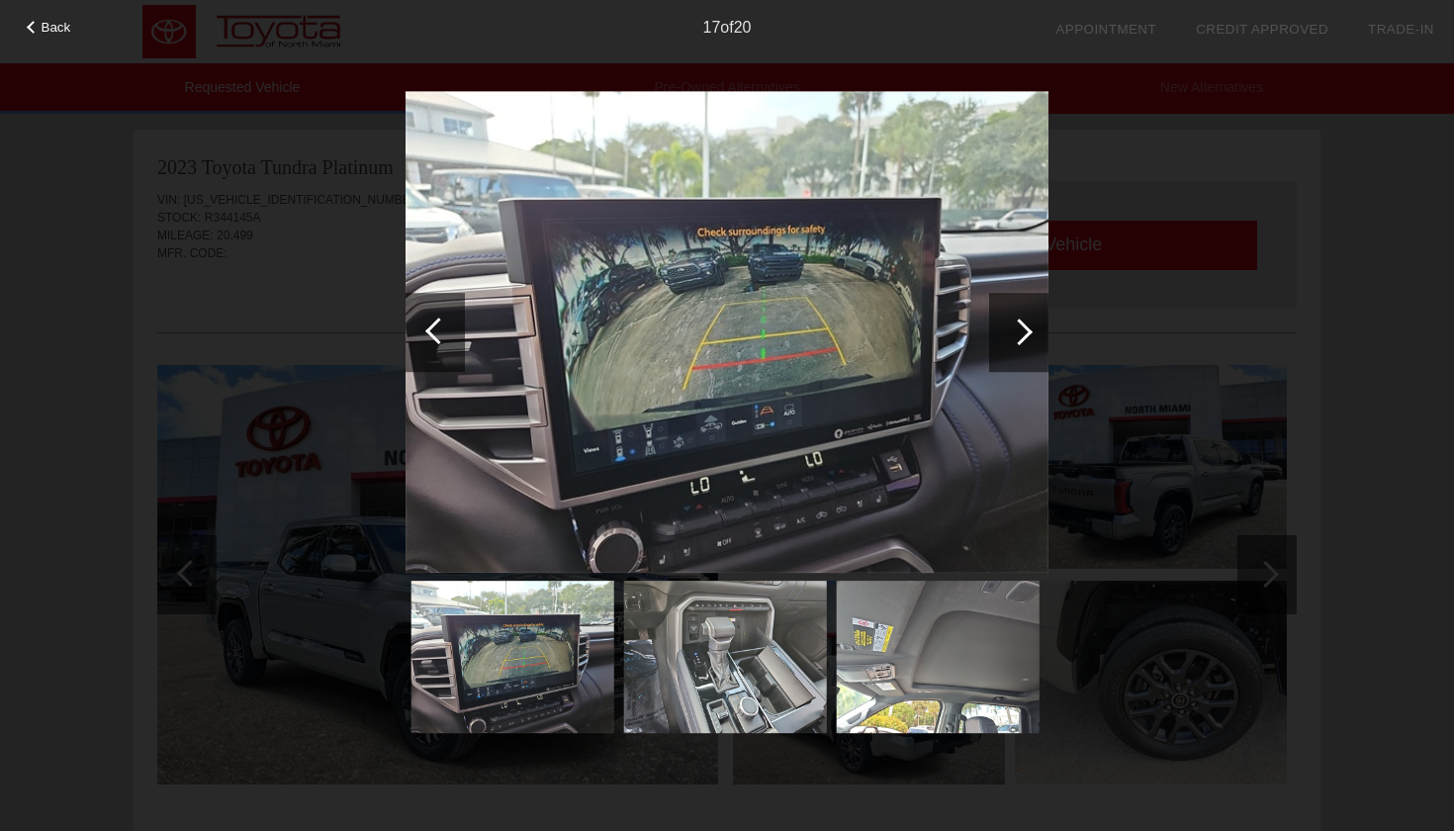
click at [1032, 345] on div at bounding box center [1018, 332] width 59 height 79
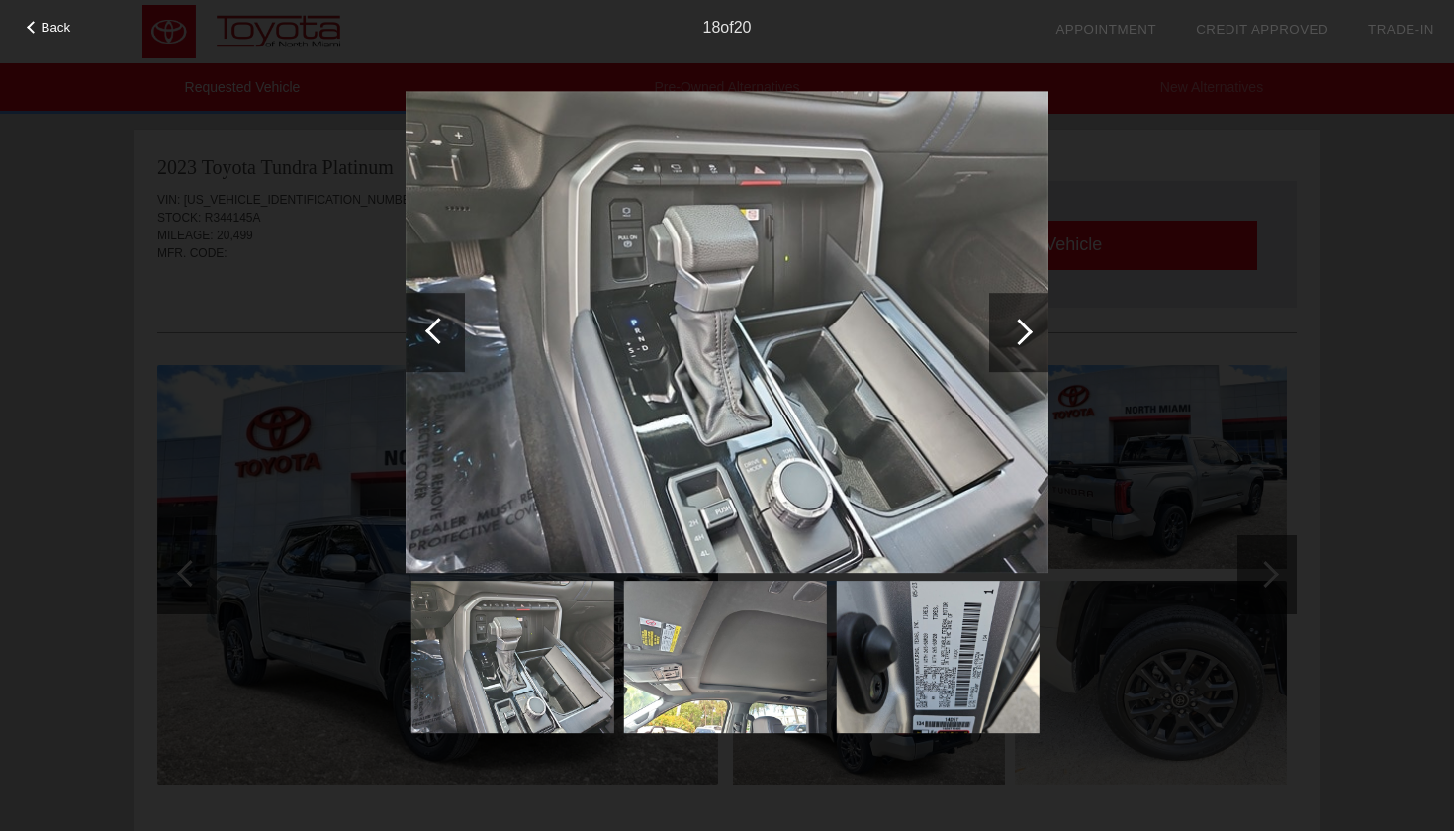
click at [1032, 345] on div at bounding box center [1018, 332] width 59 height 79
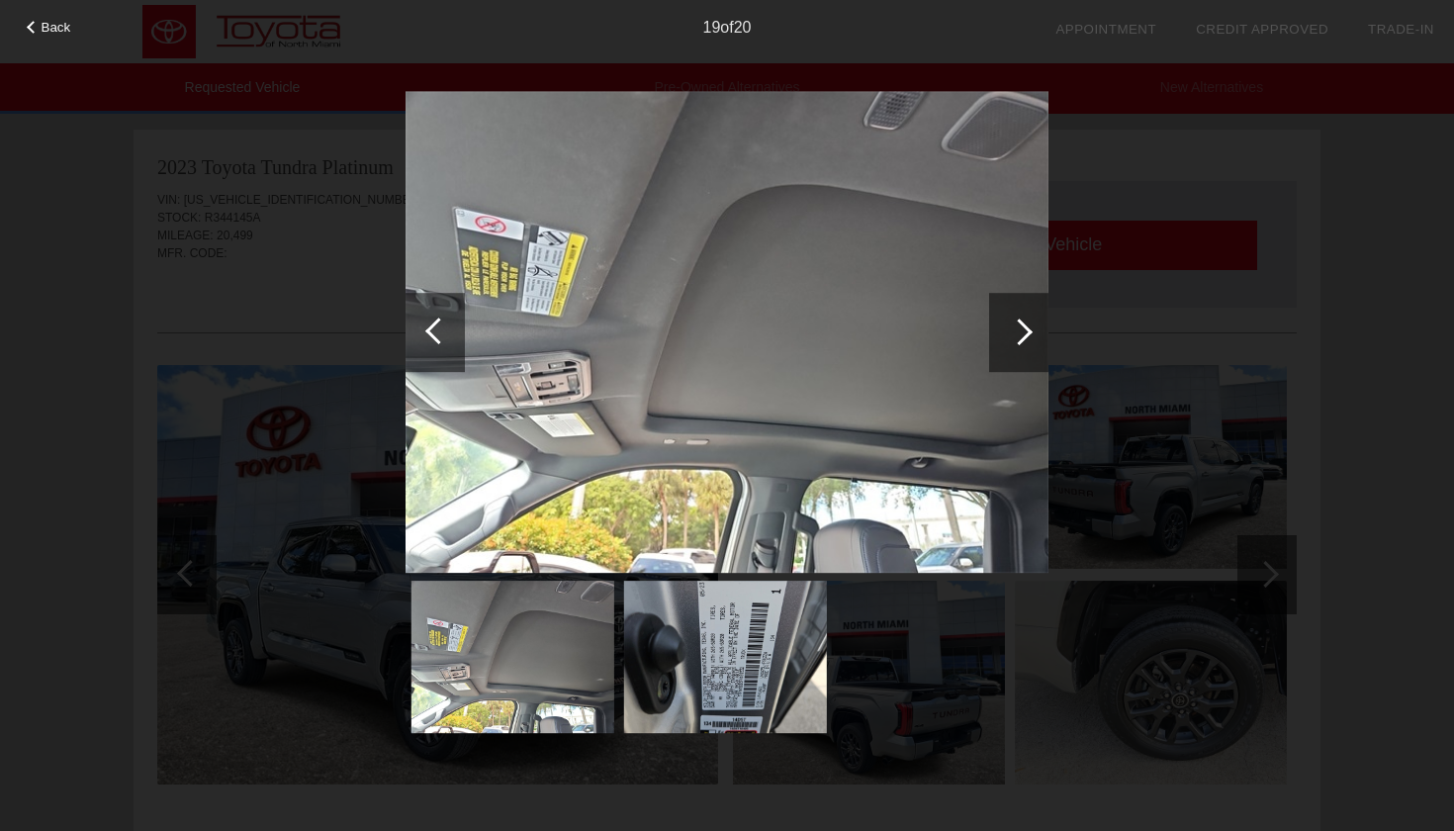
click at [1032, 345] on div at bounding box center [1018, 332] width 59 height 79
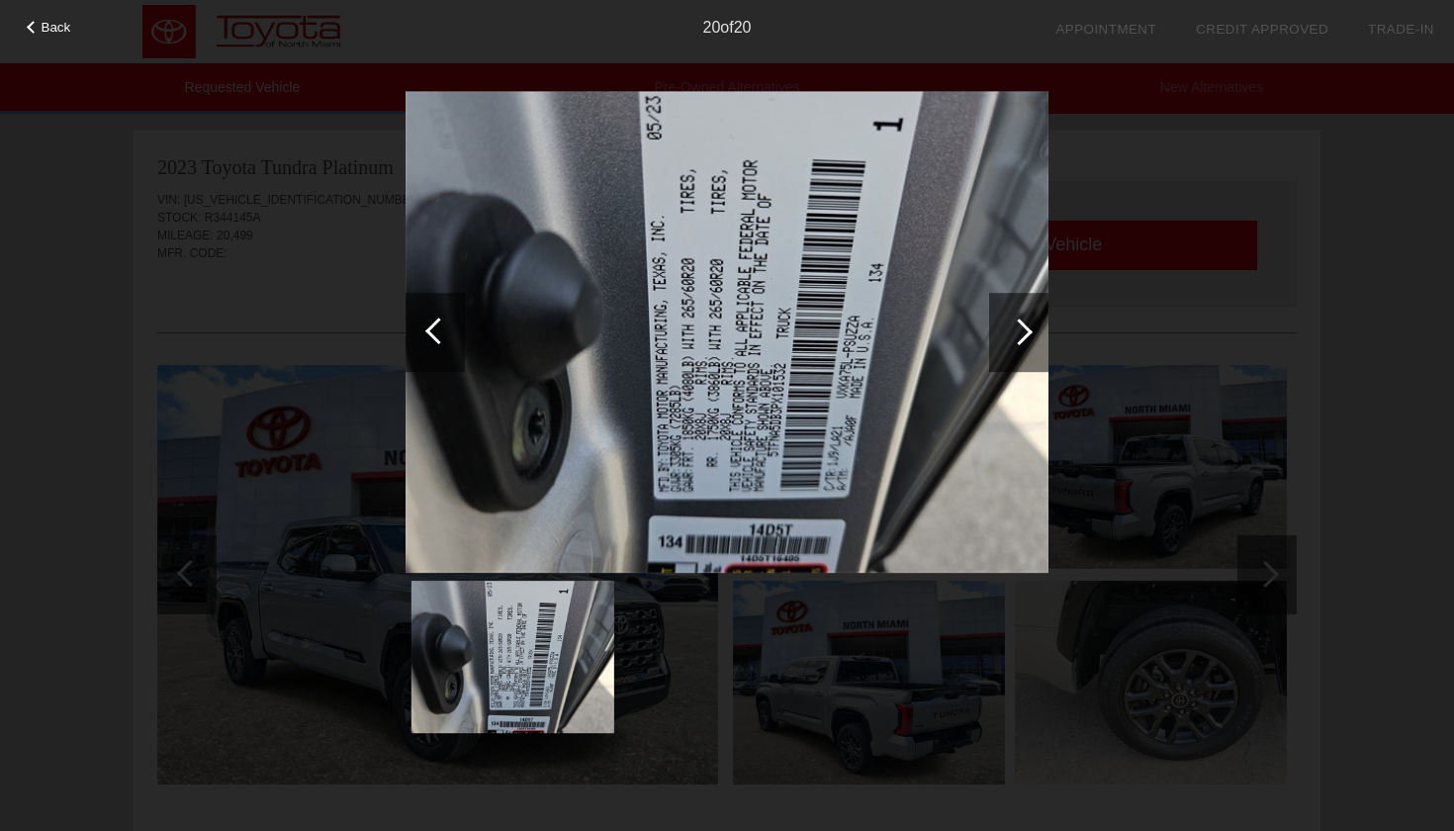
click at [1032, 345] on div at bounding box center [1018, 332] width 59 height 79
click at [1336, 218] on div "Back 20 of 20" at bounding box center [727, 415] width 1454 height 831
click at [29, 26] on div at bounding box center [33, 27] width 13 height 13
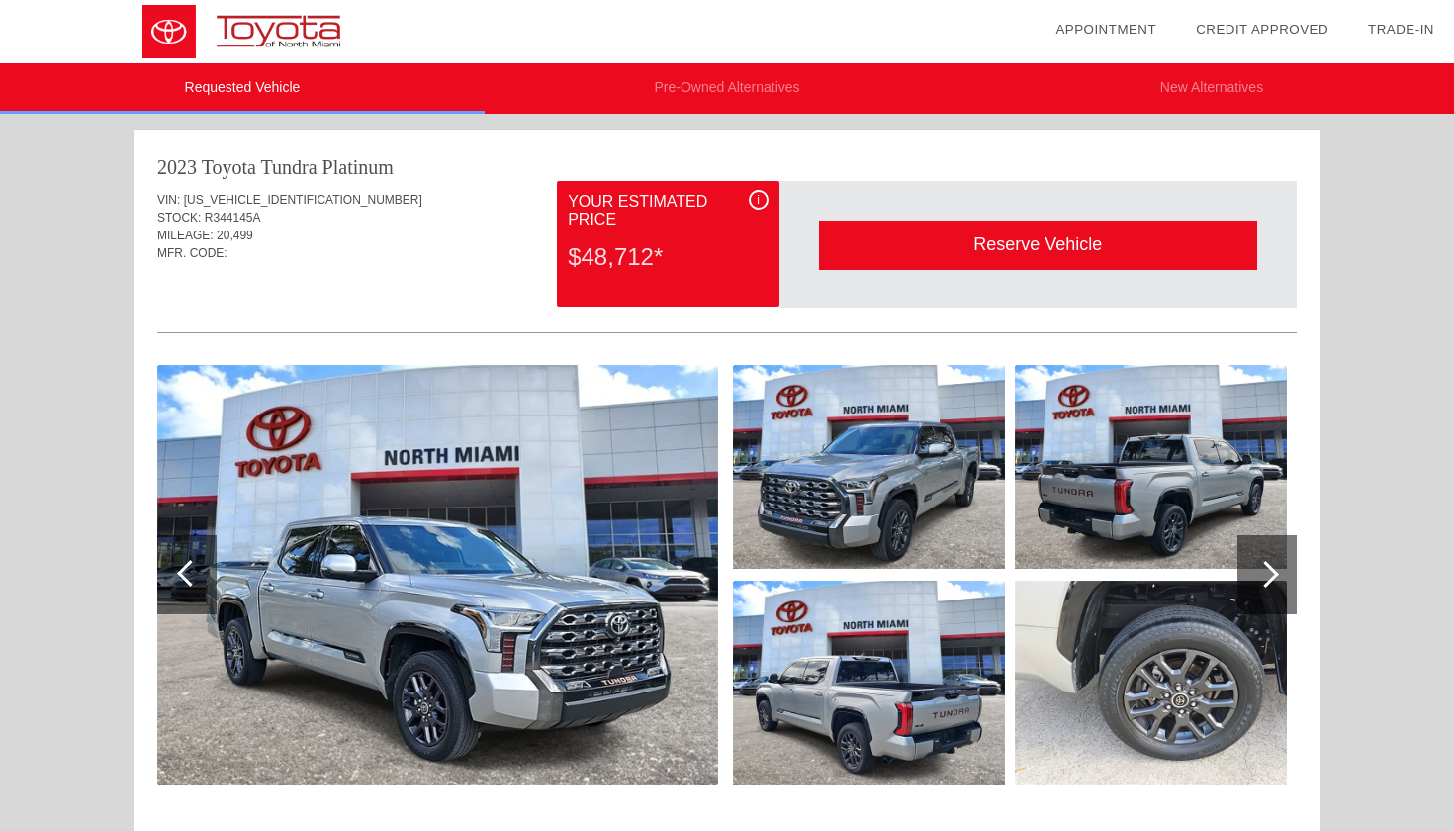
click at [499, 410] on img at bounding box center [437, 575] width 561 height 420
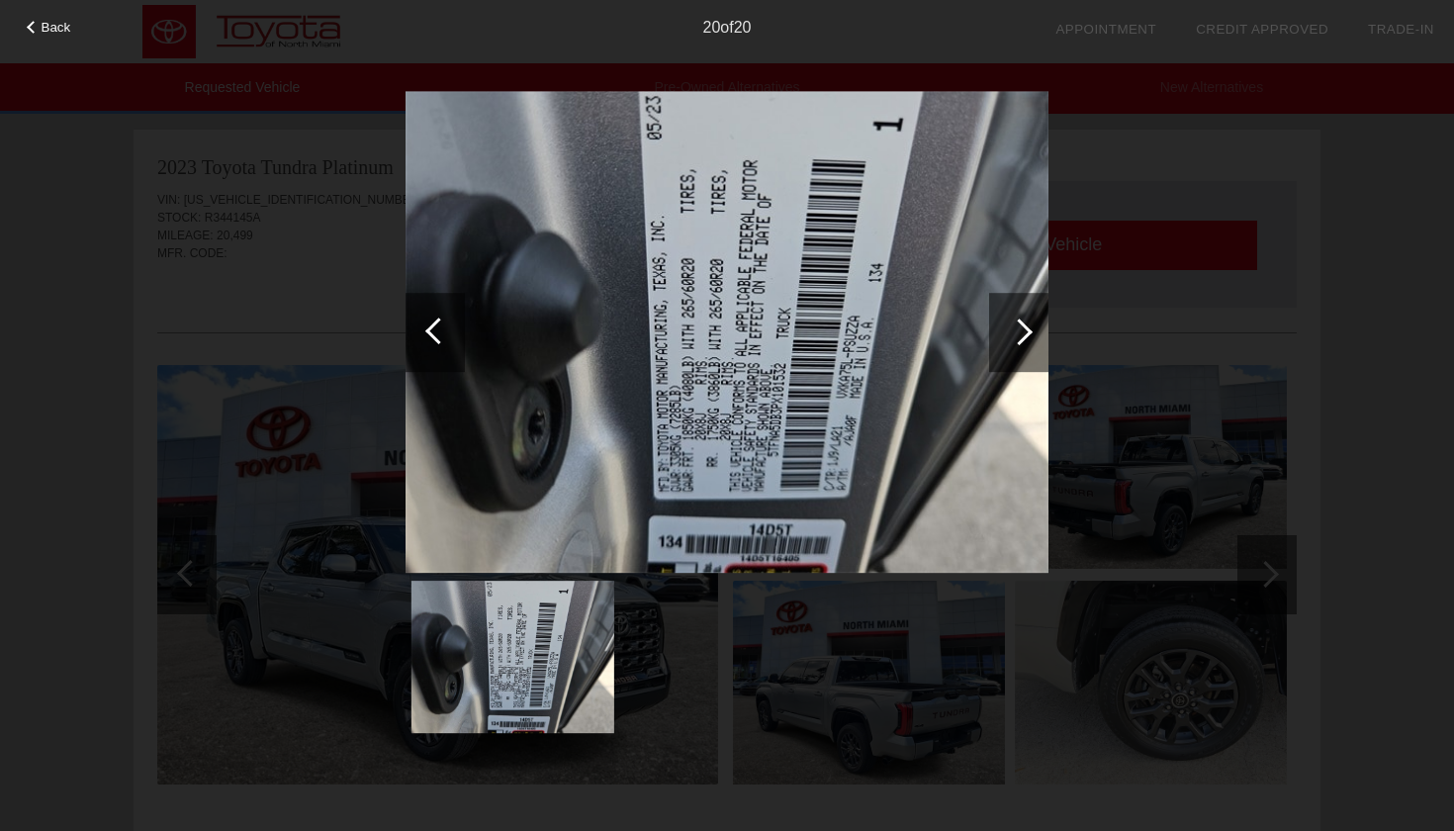
click at [1033, 343] on div at bounding box center [1018, 332] width 59 height 79
click at [1015, 344] on div at bounding box center [1018, 332] width 59 height 79
click at [338, 671] on div "Back 20 of 20" at bounding box center [727, 415] width 1454 height 831
click at [1040, 364] on div at bounding box center [1018, 332] width 59 height 79
click at [1032, 349] on div at bounding box center [1018, 332] width 59 height 79
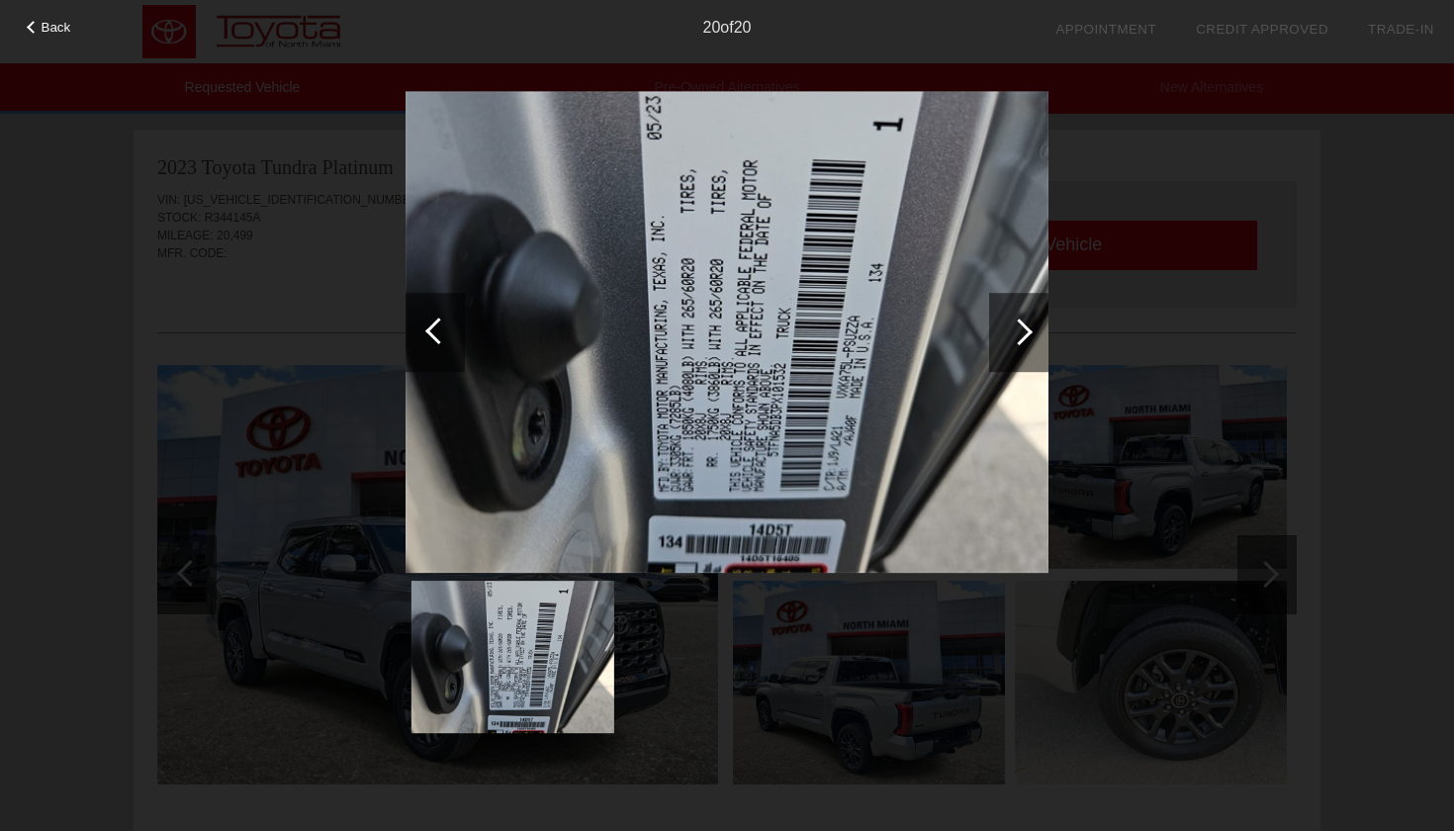
click at [258, 196] on div "Back 20 of 20" at bounding box center [727, 415] width 1454 height 831
click at [71, 27] on div "Back" at bounding box center [49, 25] width 99 height 10
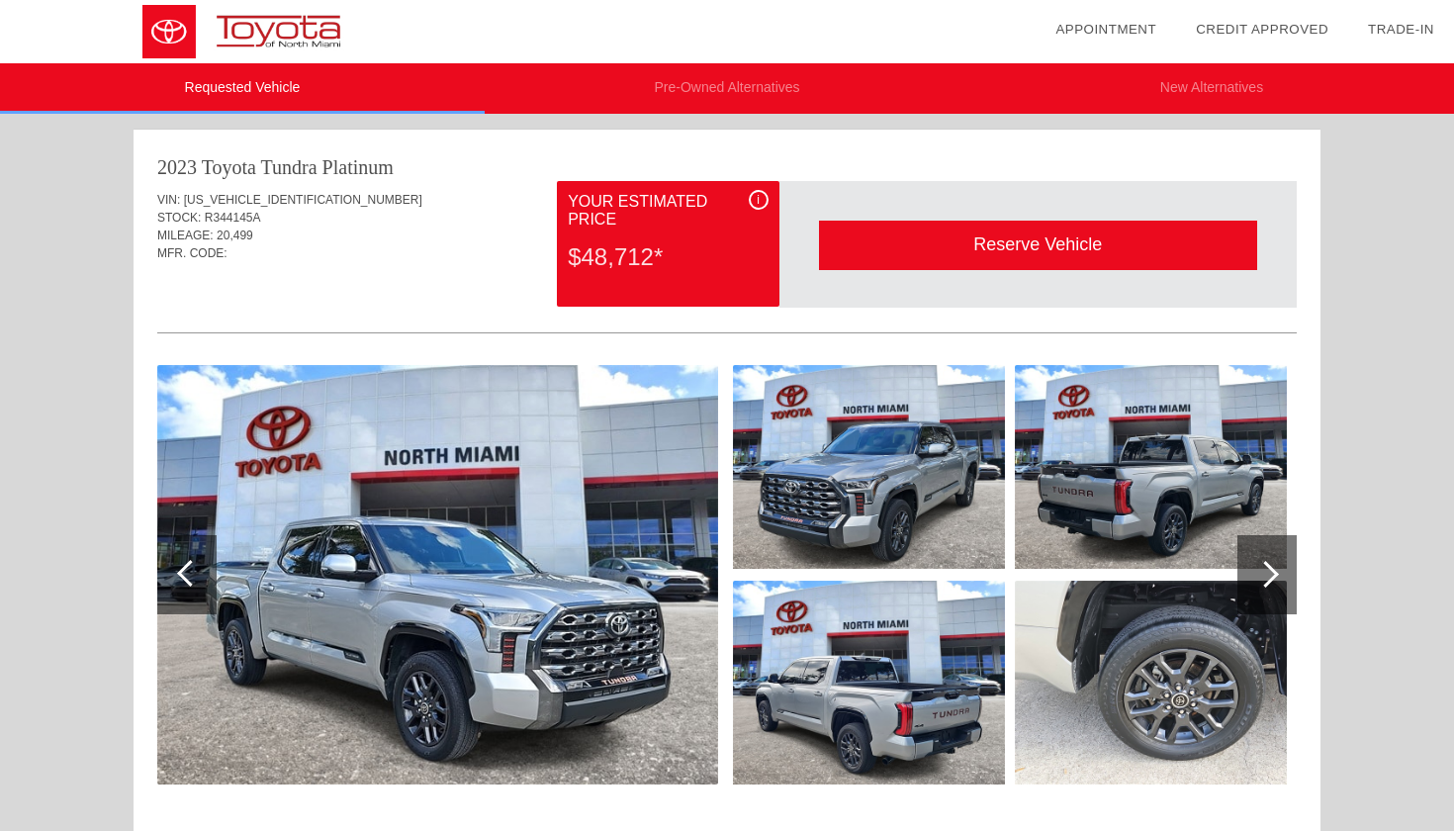
click at [279, 44] on img at bounding box center [253, 31] width 507 height 63
